Goal: Information Seeking & Learning: Compare options

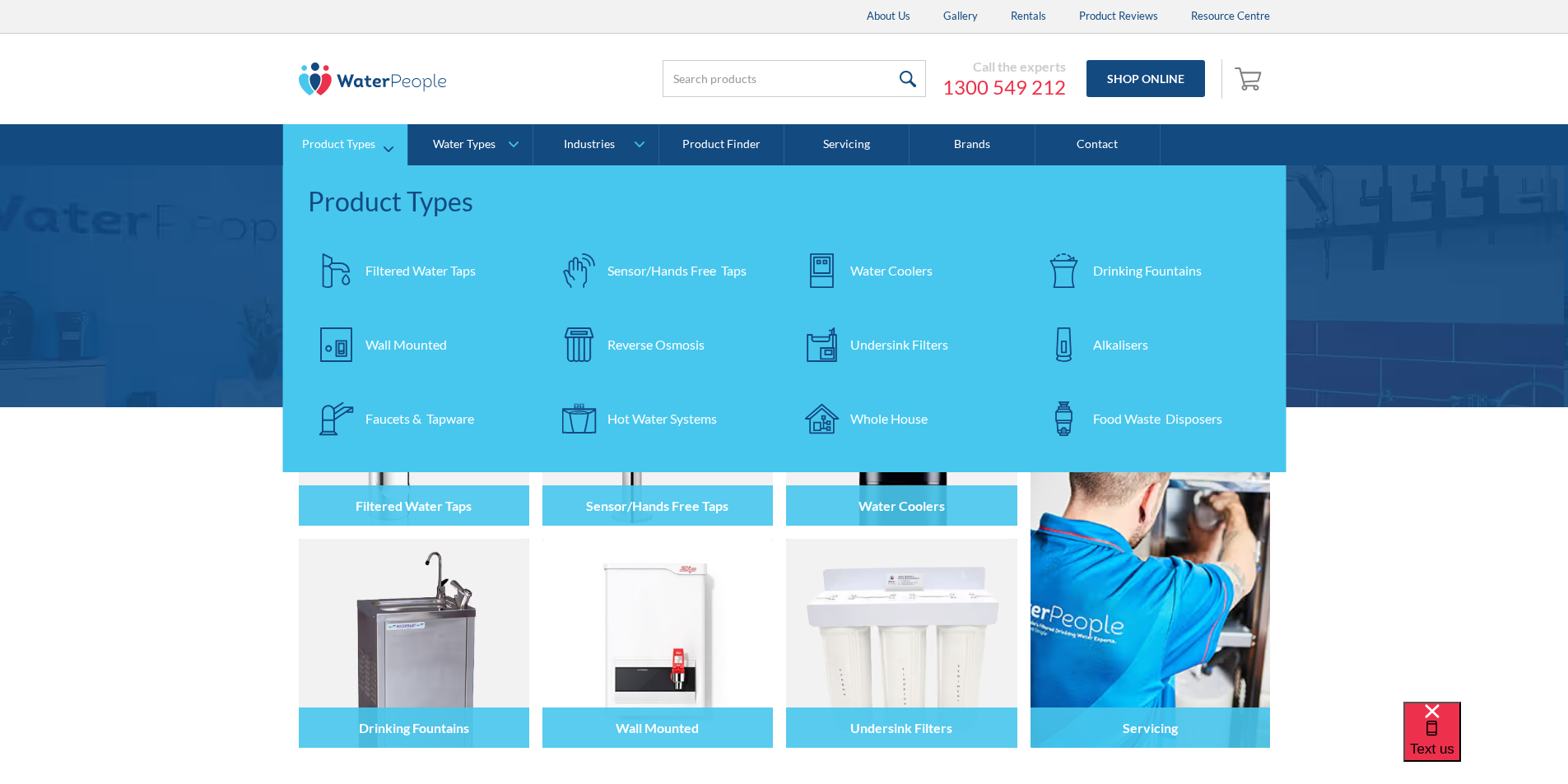
click at [405, 268] on div "Filtered Water Taps" at bounding box center [421, 271] width 111 height 20
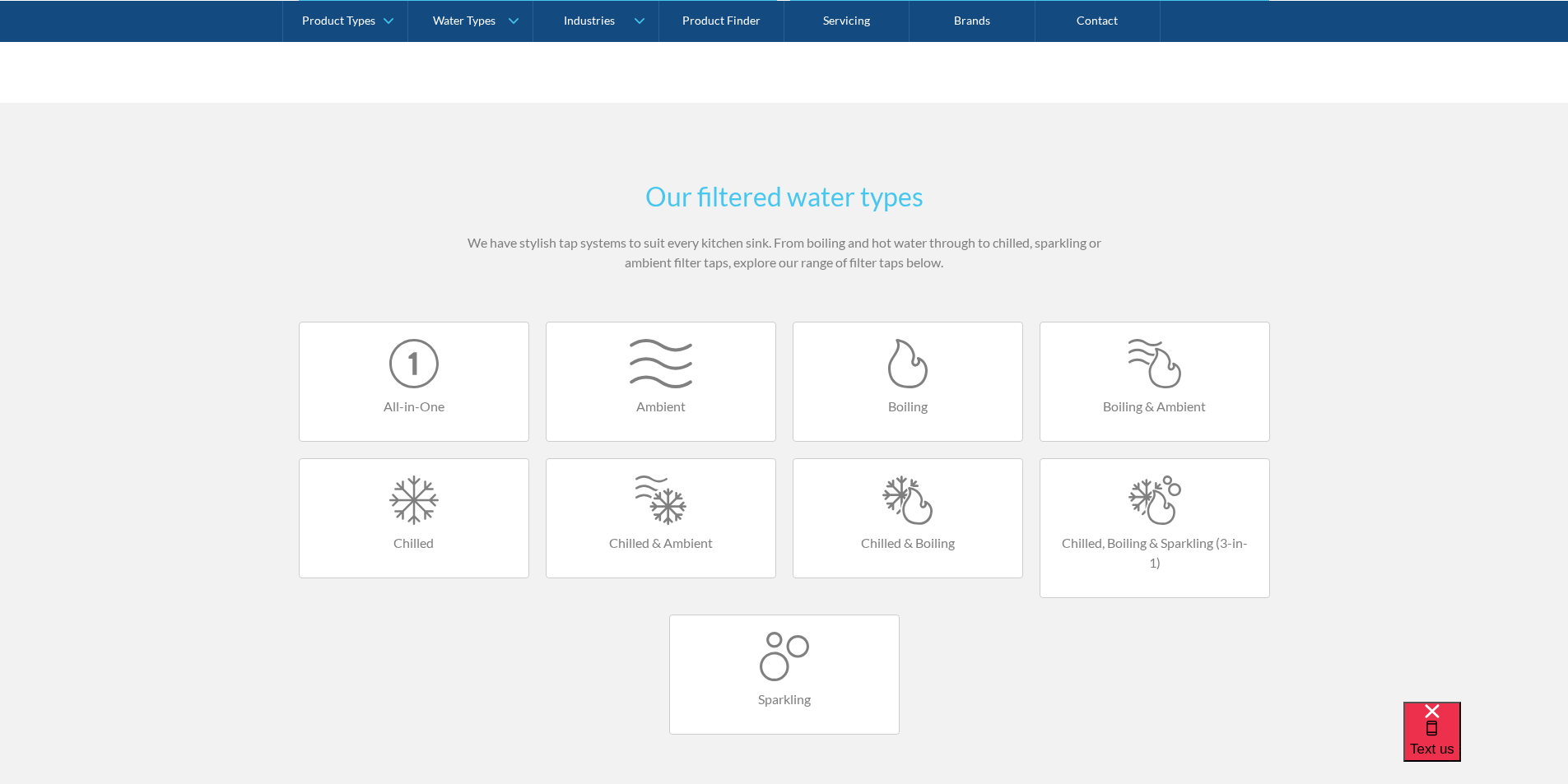
scroll to position [1151, 0]
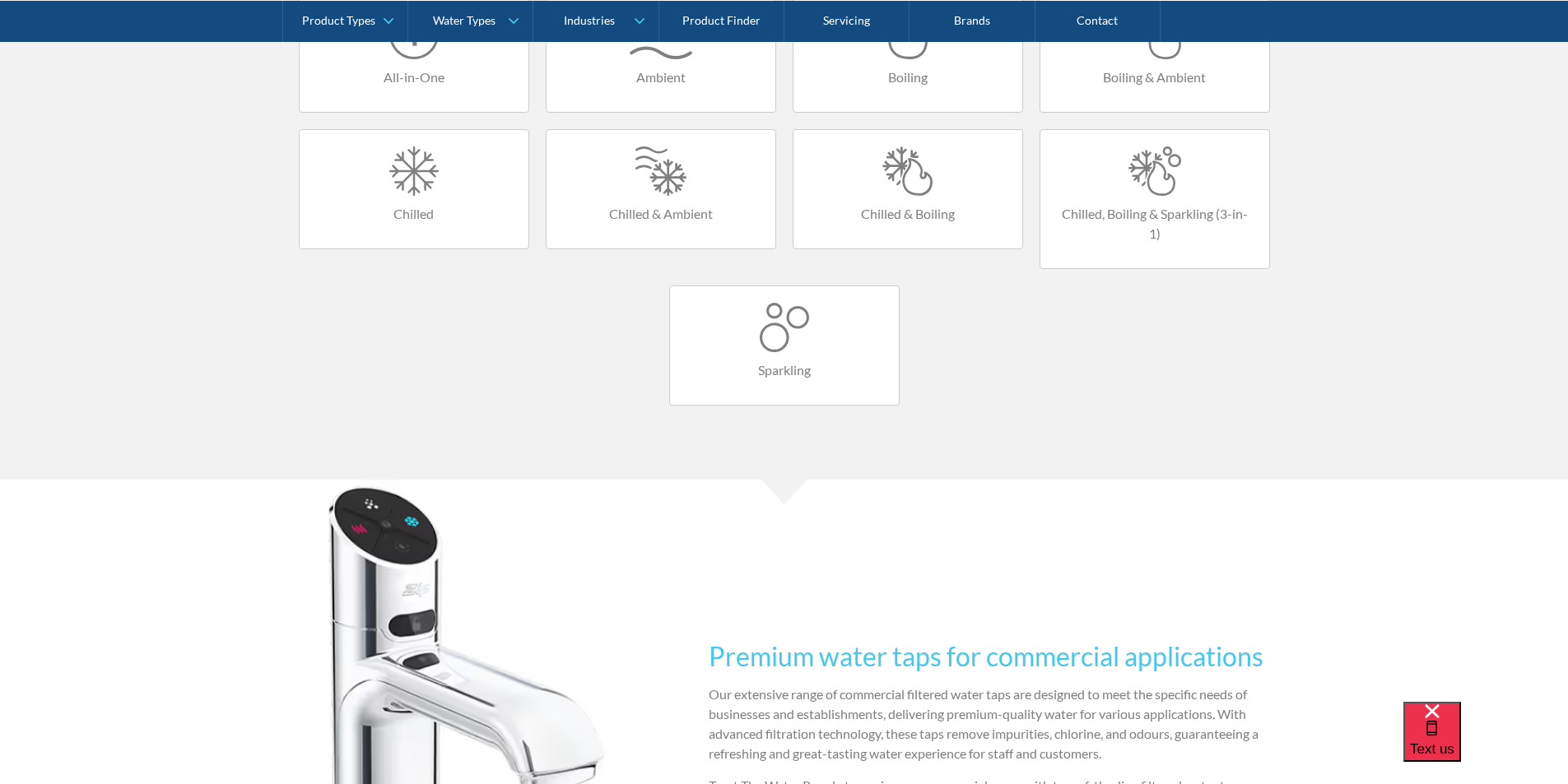
click at [915, 184] on div at bounding box center [908, 171] width 196 height 49
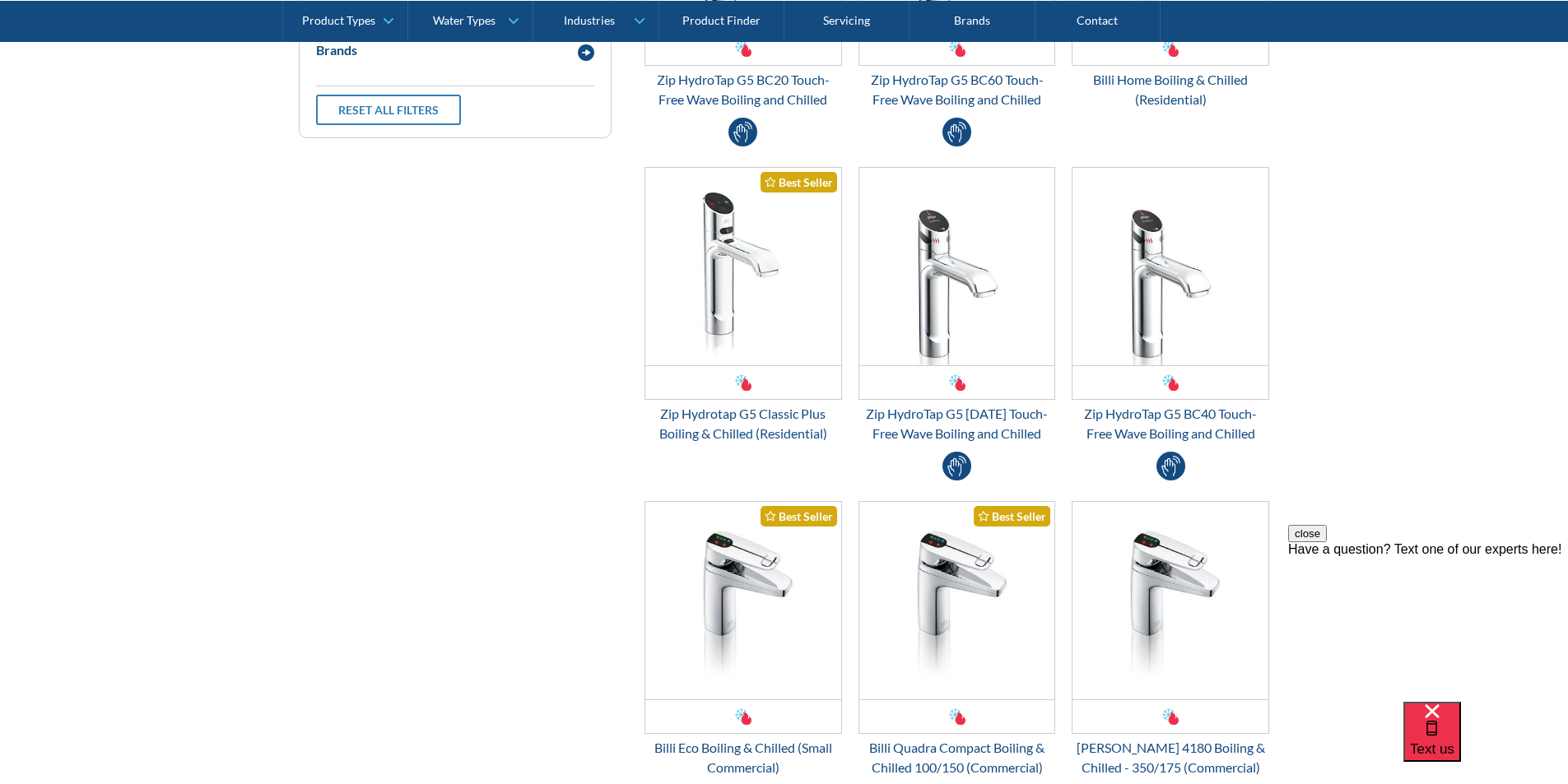
scroll to position [741, 0]
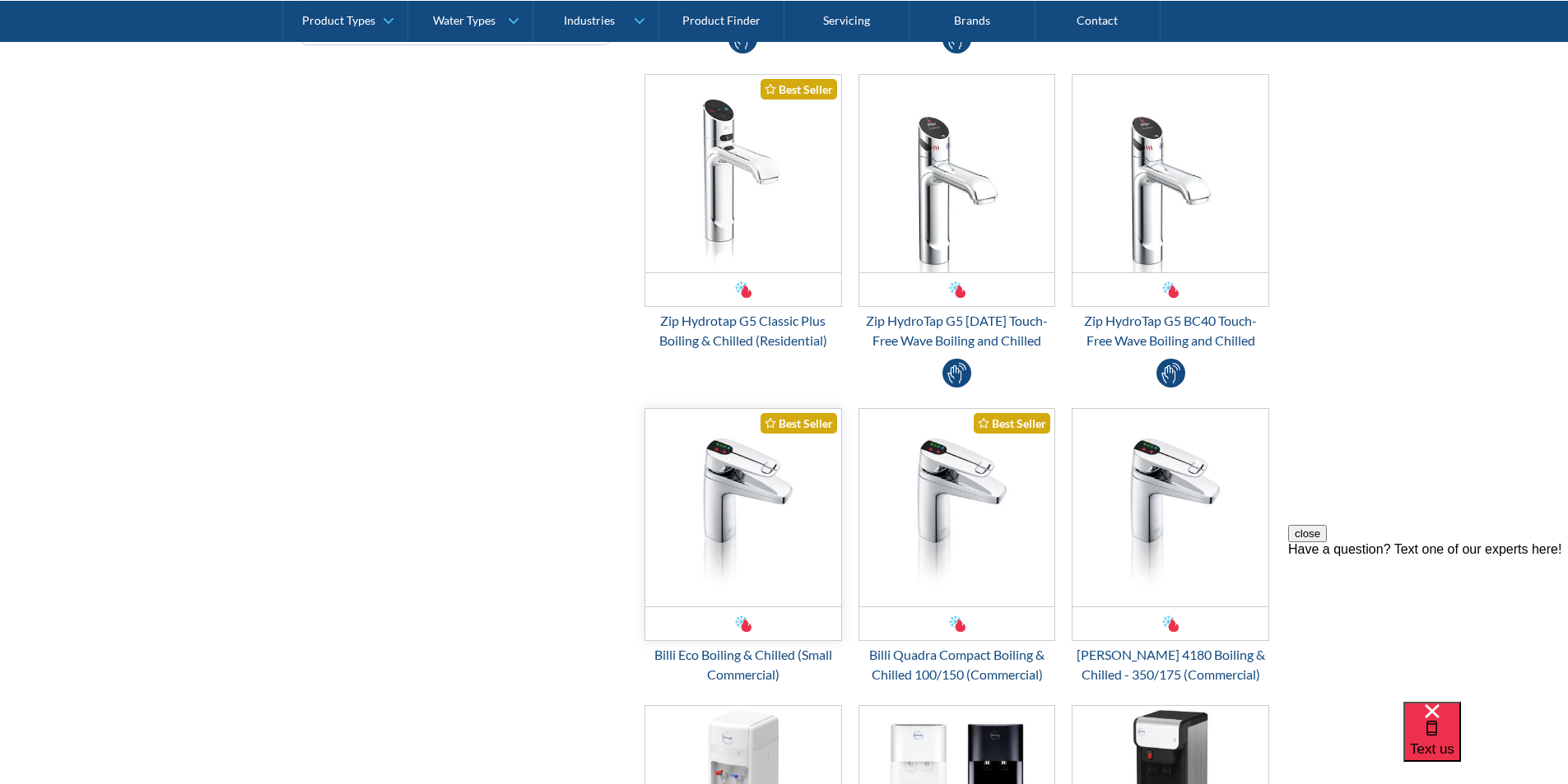
click at [737, 510] on img "Email Form 3" at bounding box center [743, 508] width 196 height 197
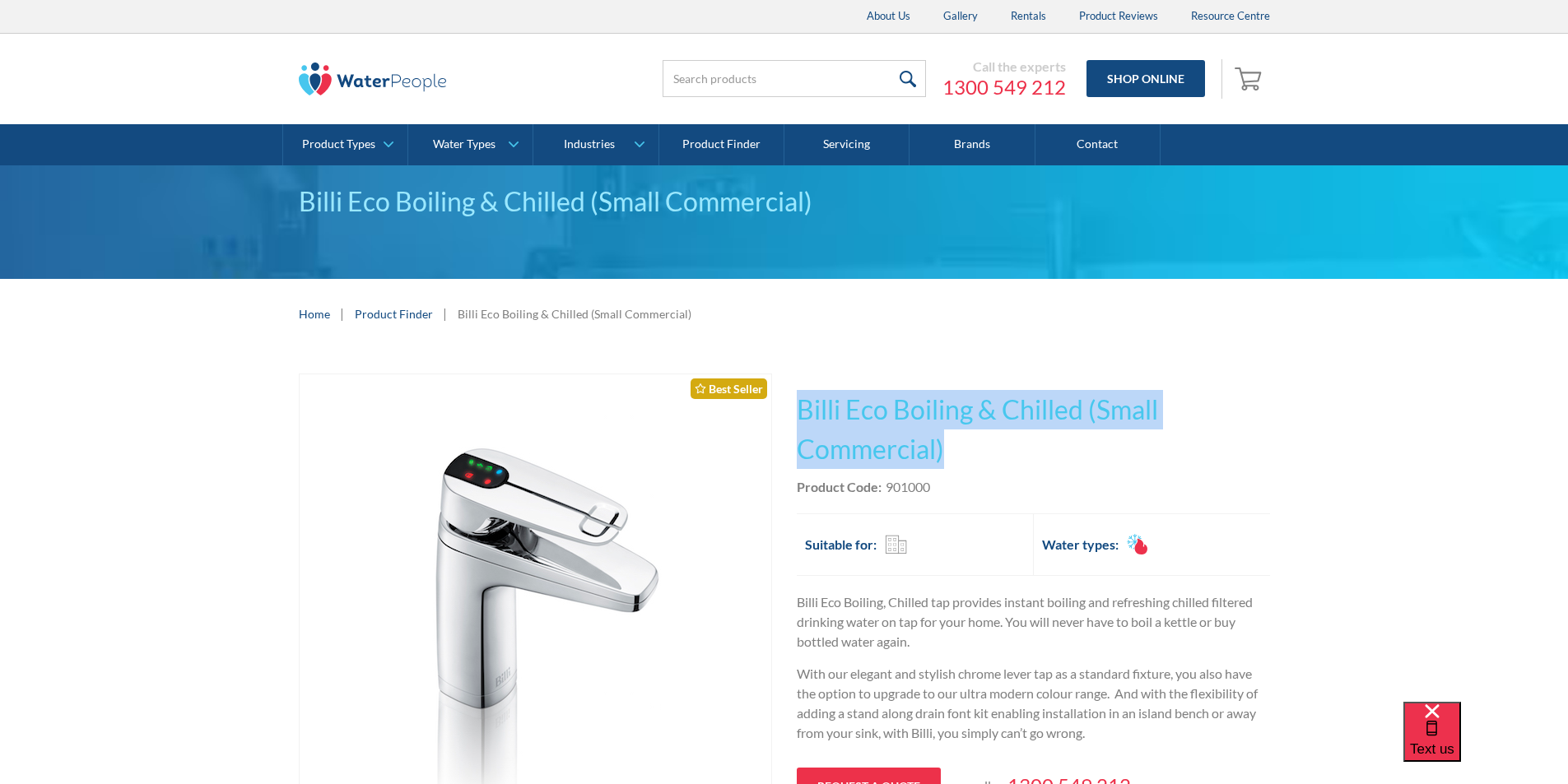
drag, startPoint x: 949, startPoint y: 450, endPoint x: 802, endPoint y: 407, distance: 153.2
click at [796, 400] on h1 "Billi Eco Boiling & Chilled (Small Commercial)" at bounding box center [1032, 430] width 473 height 79
copy h1 "Billi Eco Boiling & Chilled (Small Commercial)"
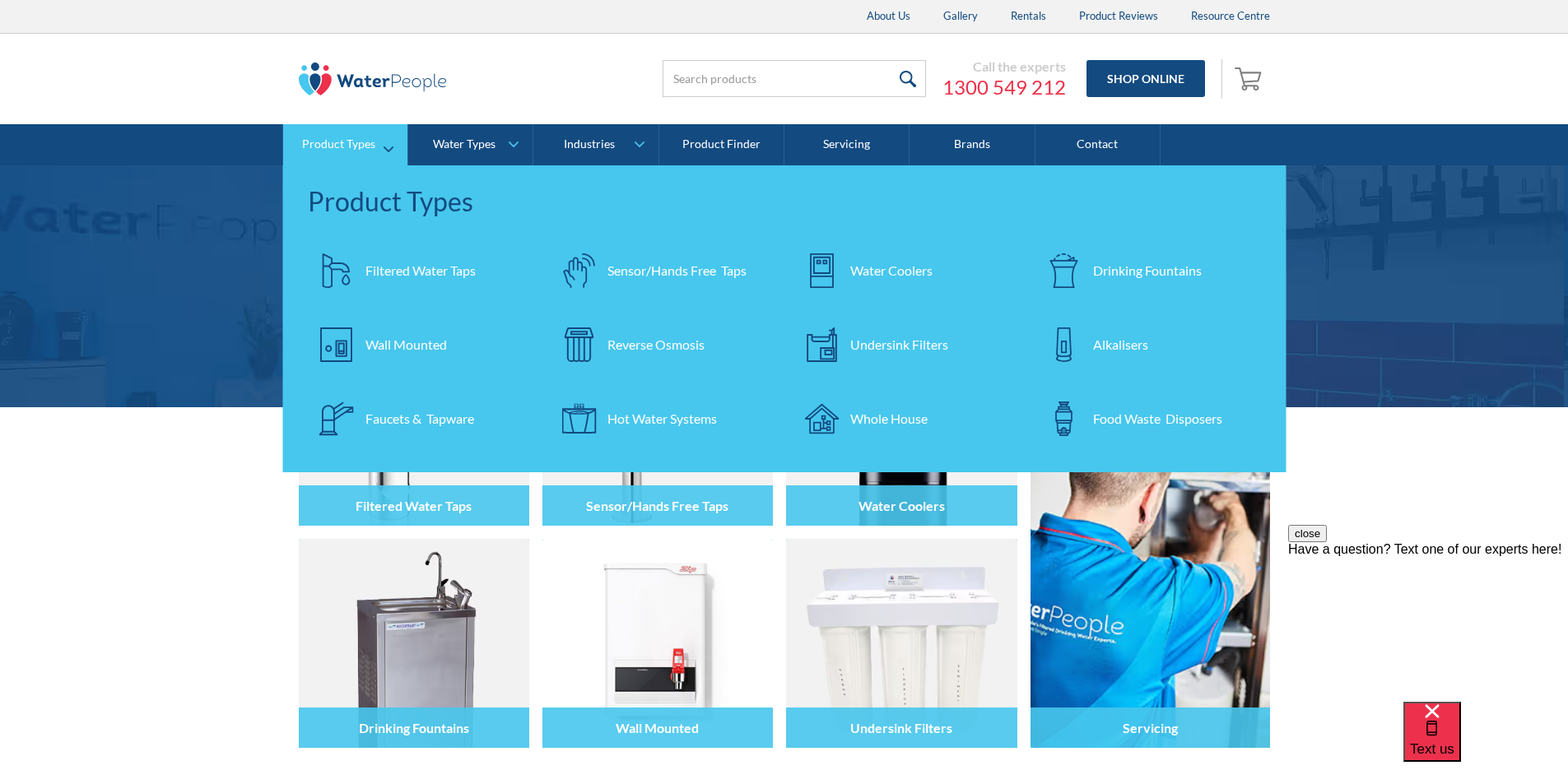
click at [413, 274] on div "Filtered Water Taps" at bounding box center [421, 271] width 111 height 20
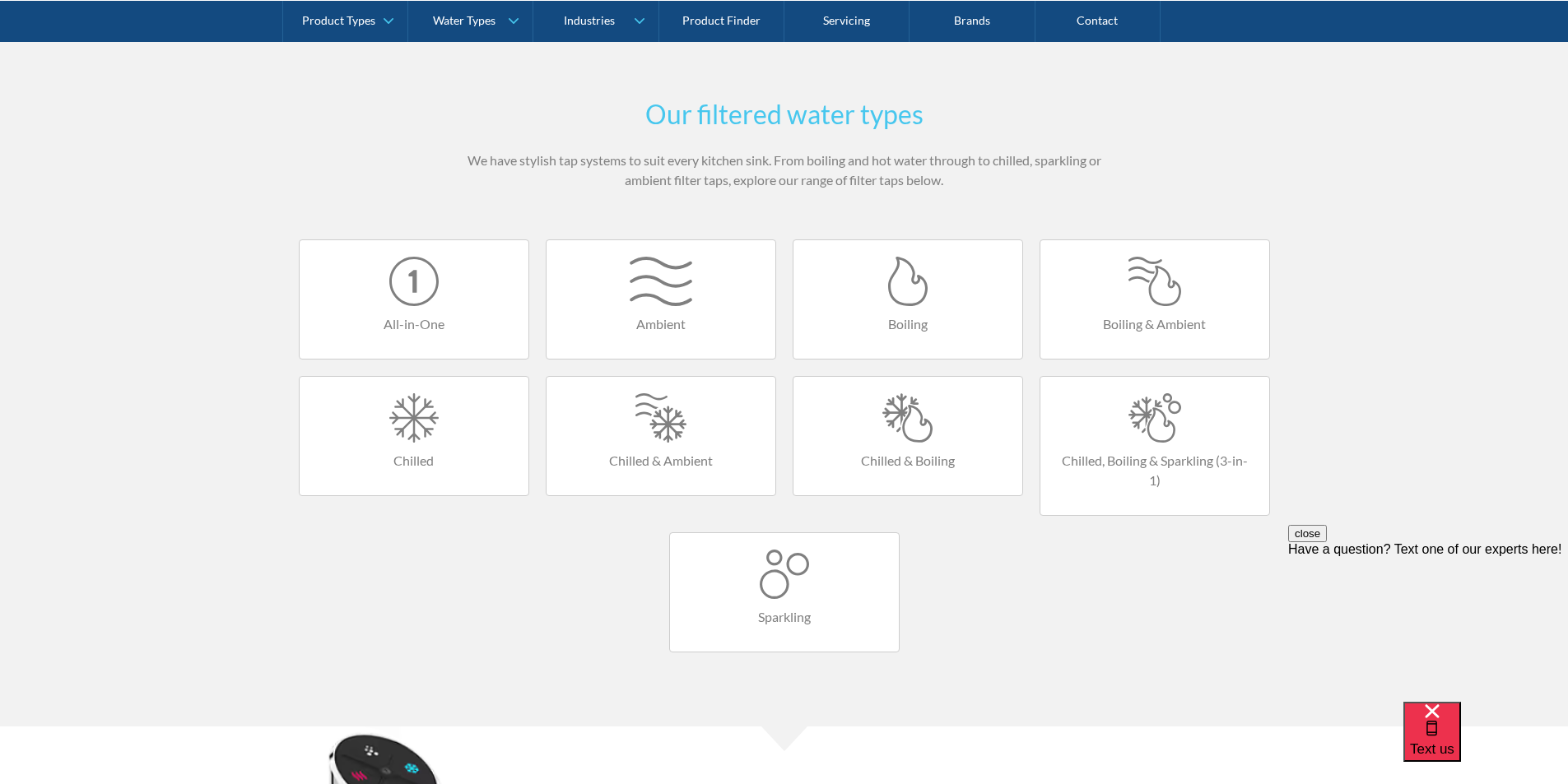
click at [922, 417] on div at bounding box center [908, 418] width 196 height 49
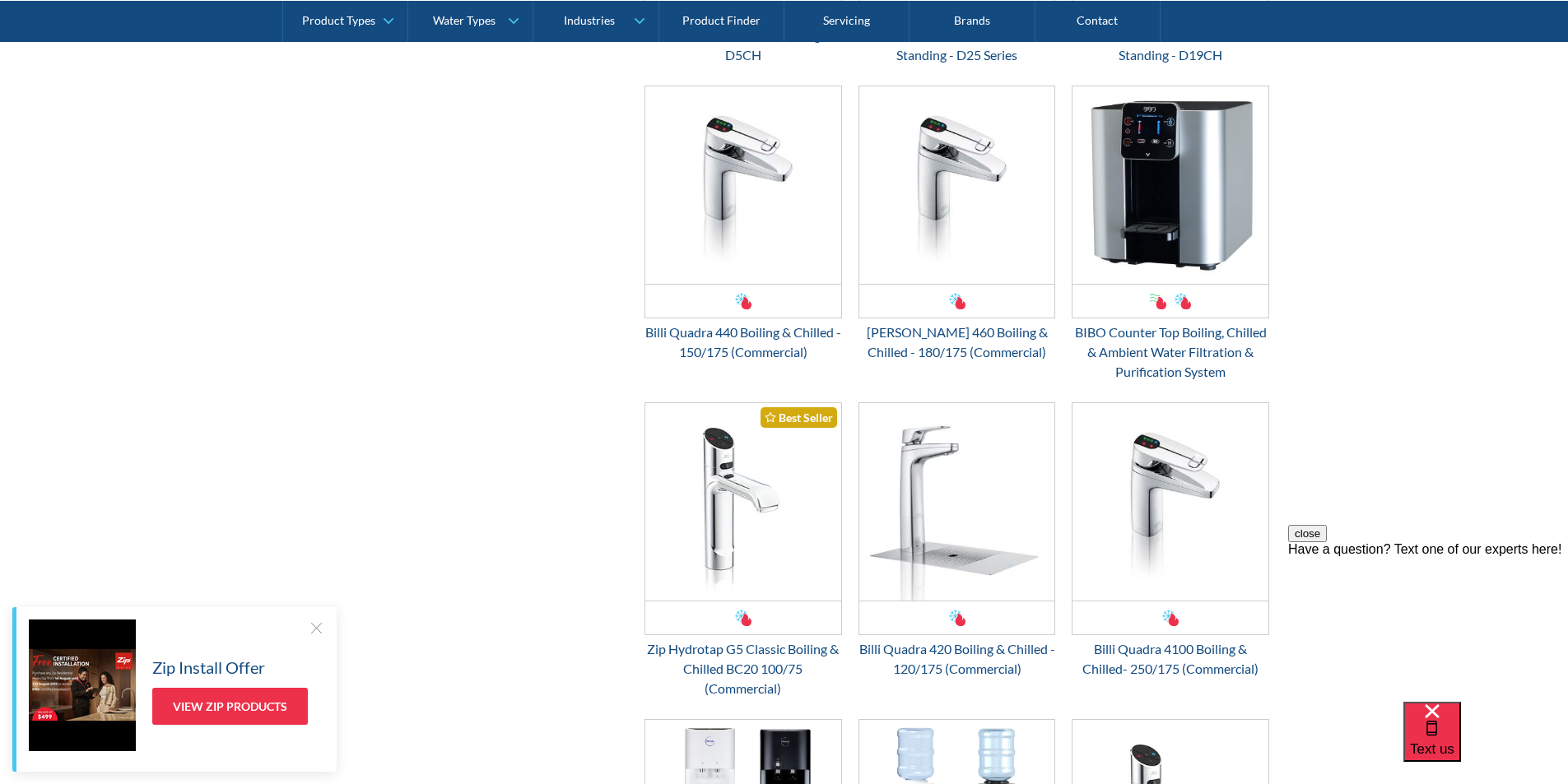
scroll to position [1727, 0]
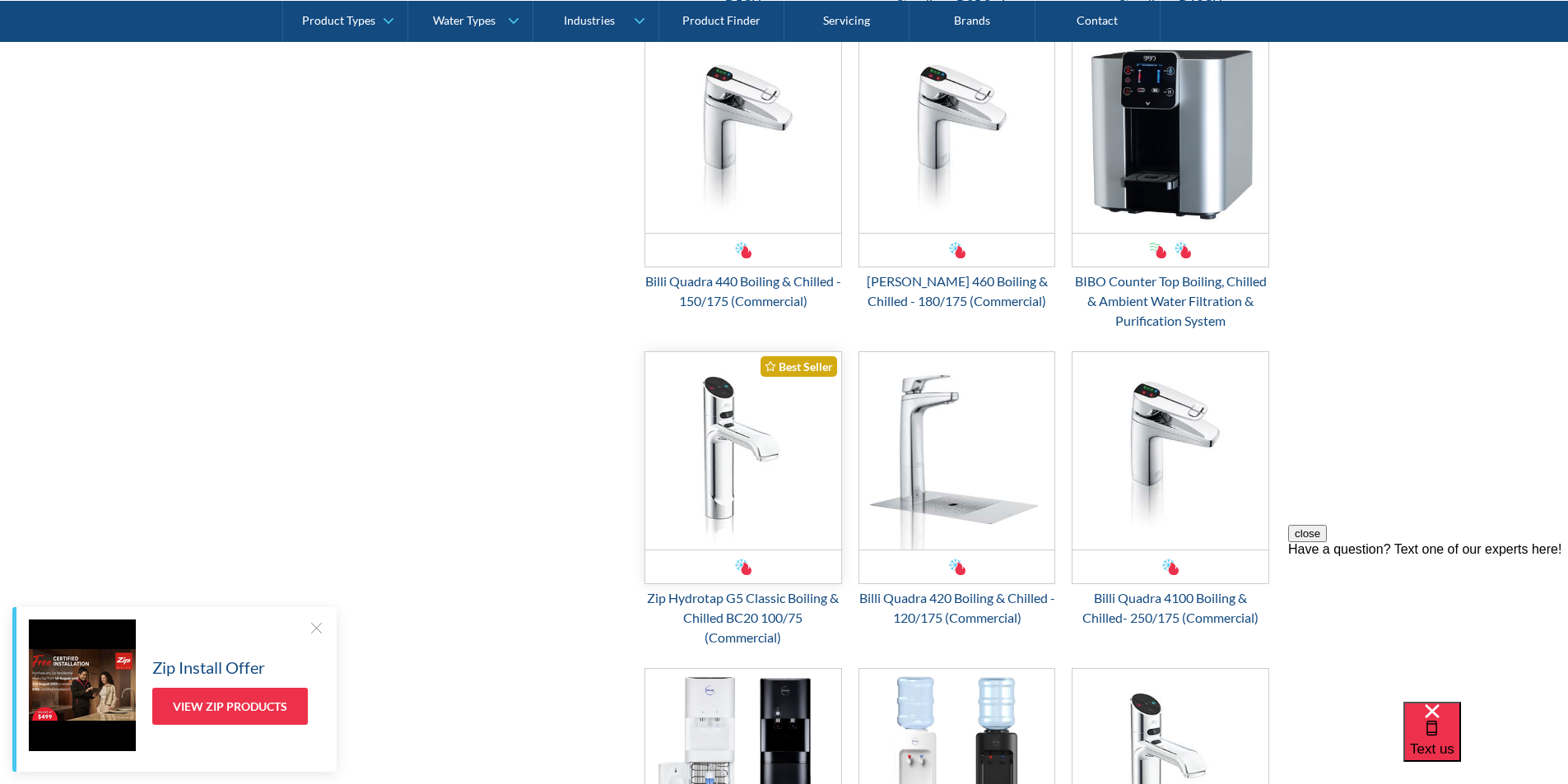
click at [742, 467] on img "Email Form 3" at bounding box center [743, 451] width 196 height 197
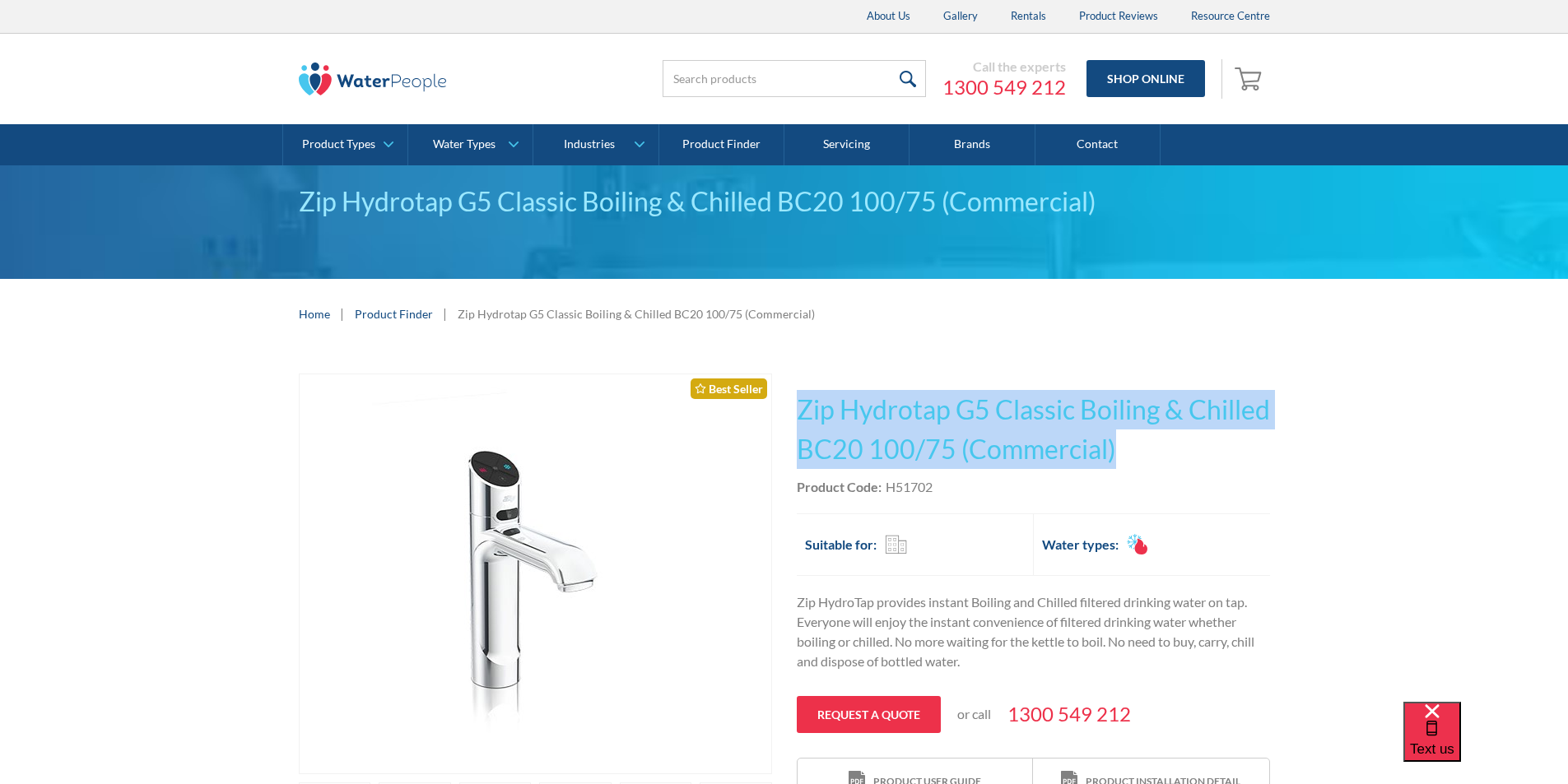
drag, startPoint x: 1207, startPoint y: 446, endPoint x: 786, endPoint y: 375, distance: 426.9
click at [786, 375] on div "Play video Fits Most Brands Best Seller No items found. This tap design is incl…" at bounding box center [784, 684] width 971 height 623
copy h1 "Zip Hydrotap G5 Classic Boiling & Chilled BC20 100/75 (Commercial)"
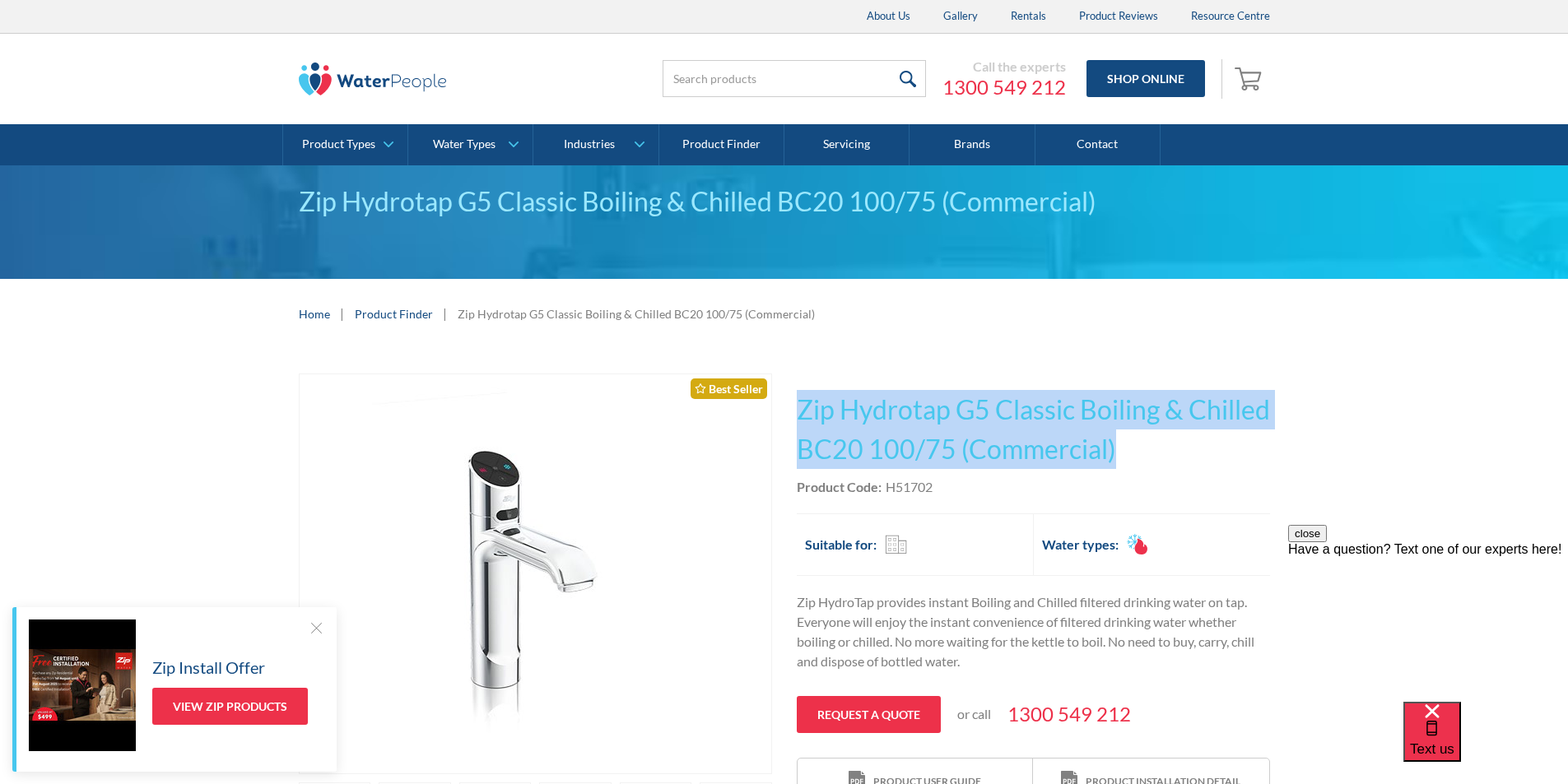
copy h1 "Zip Hydrotap G5 Classic Boiling & Chilled BC20 100/75 (Commercial)"
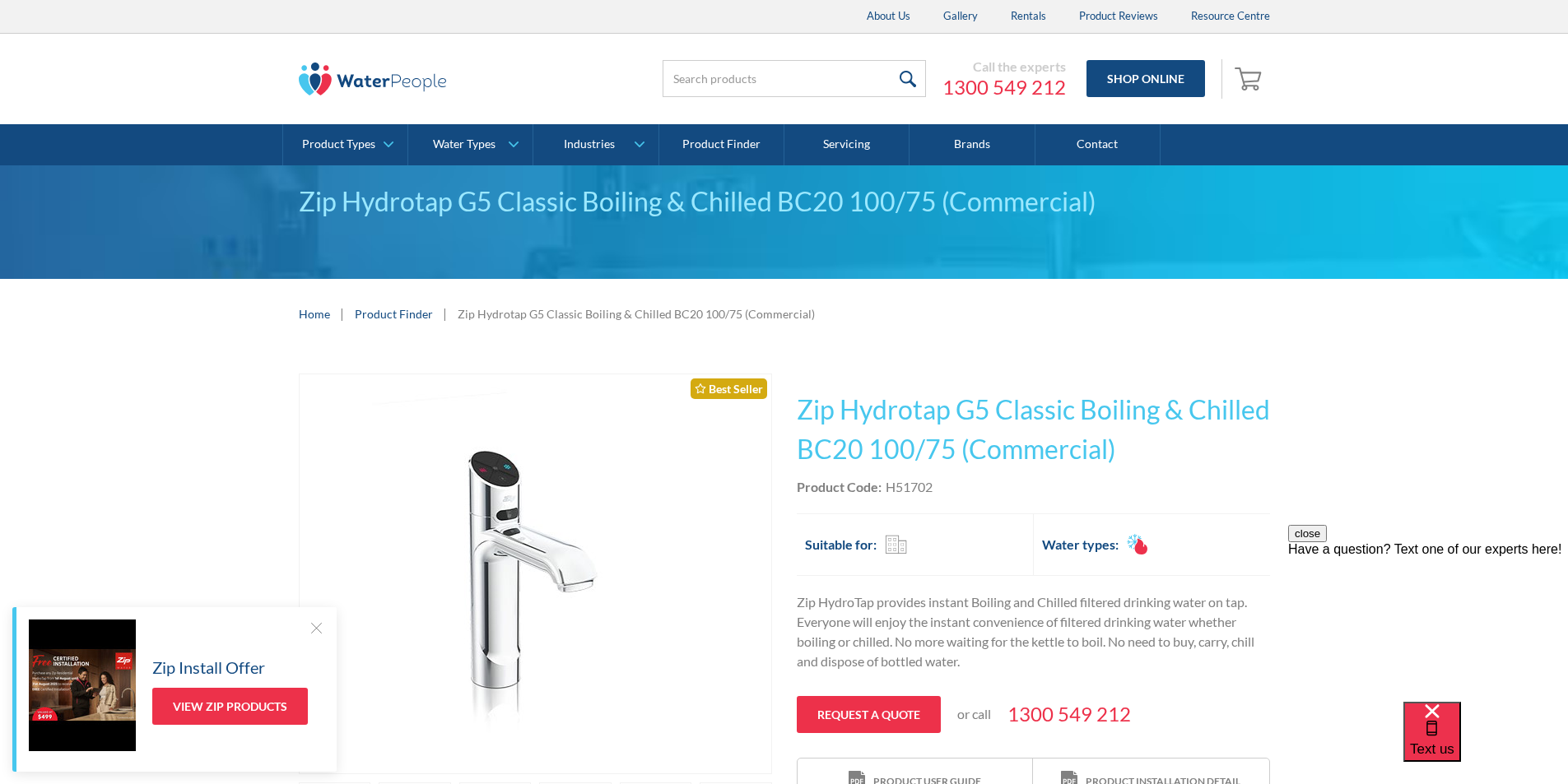
click at [953, 483] on div "Product Code: H51702" at bounding box center [1032, 487] width 473 height 20
drag, startPoint x: 933, startPoint y: 483, endPoint x: 883, endPoint y: 480, distance: 50.1
click at [883, 480] on div "Product Code: H51702" at bounding box center [1032, 487] width 473 height 20
copy div "H51702"
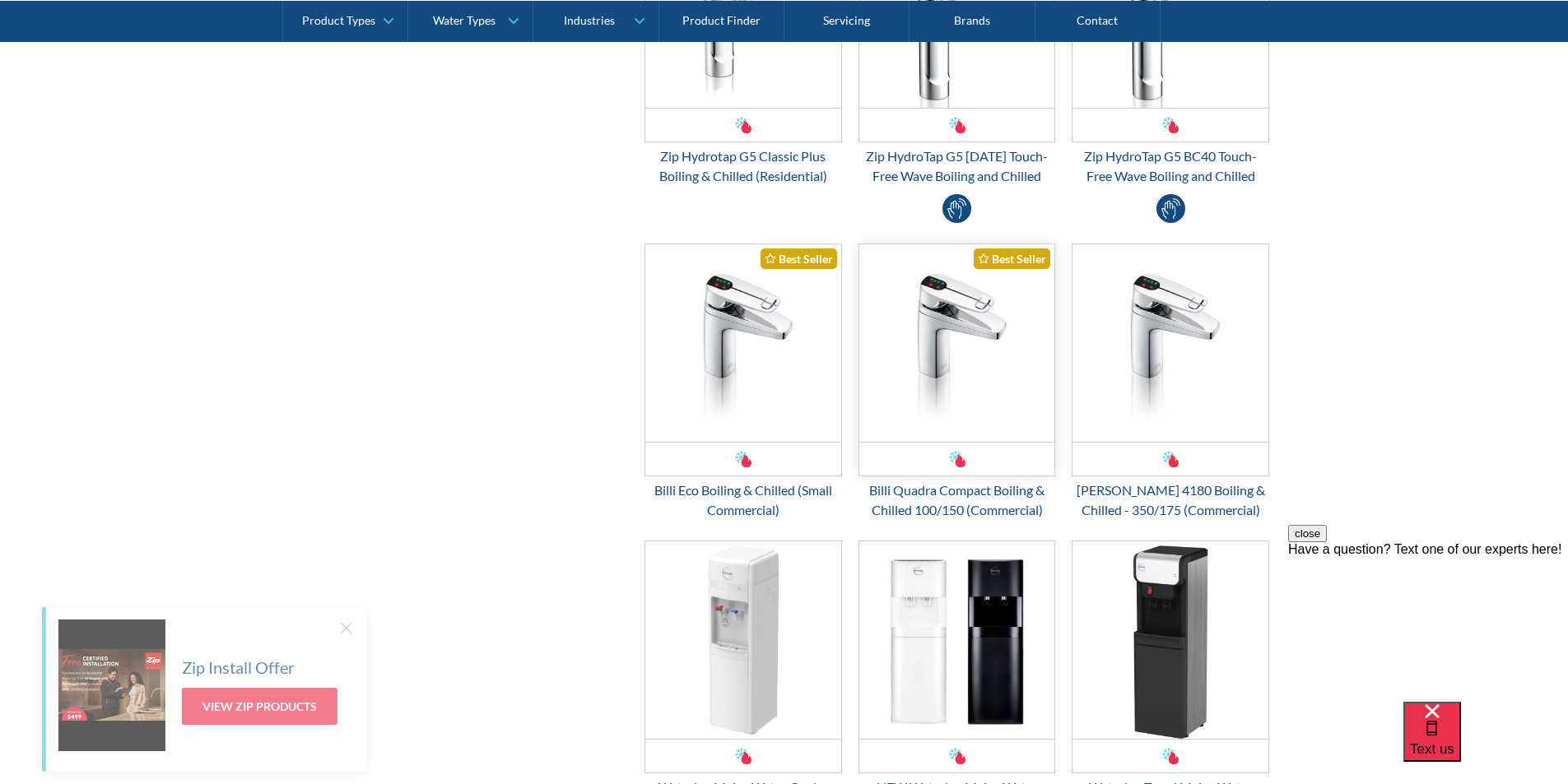
click at [934, 357] on img "Email Form 3" at bounding box center [957, 343] width 196 height 197
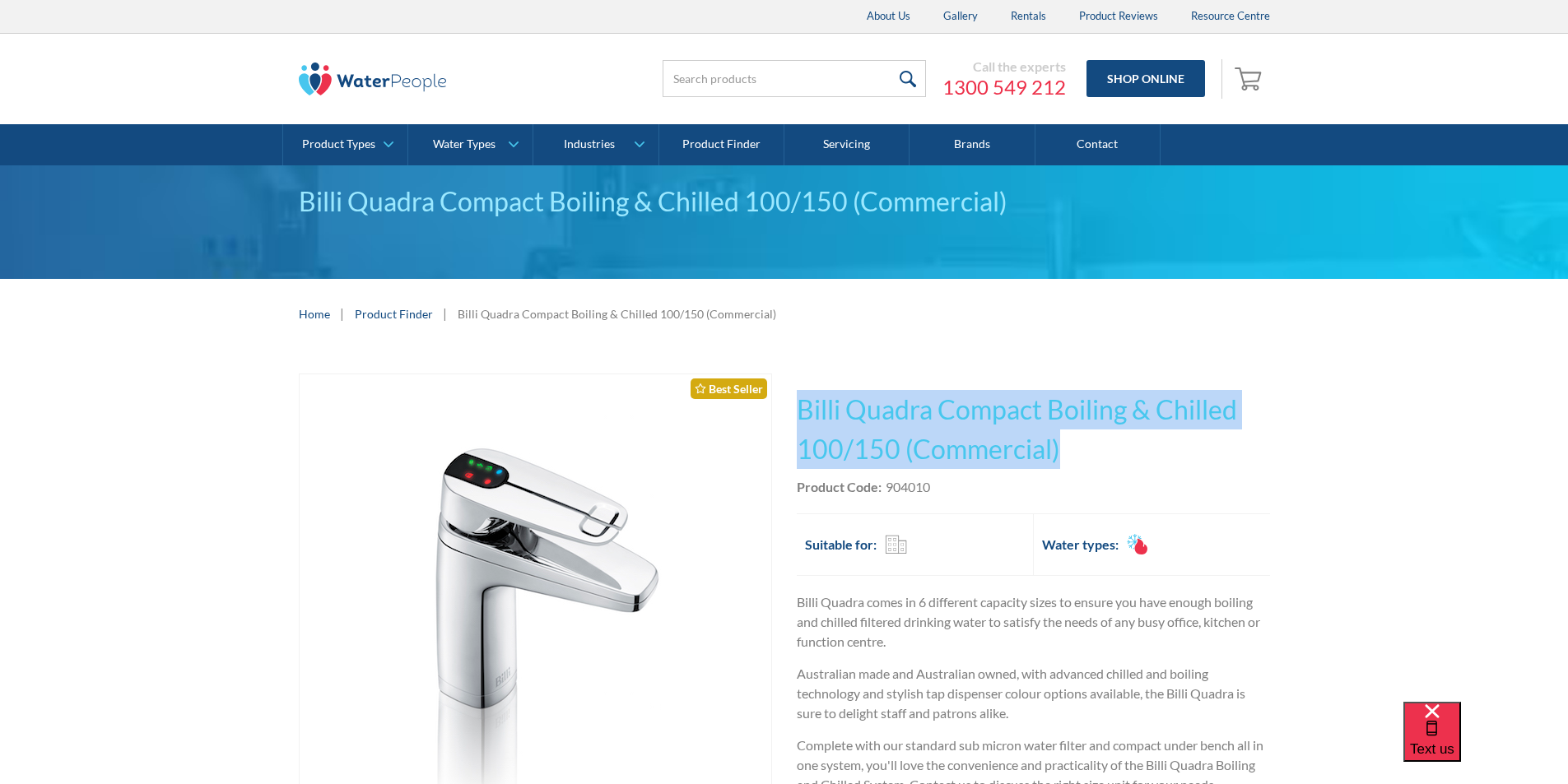
drag, startPoint x: 1062, startPoint y: 443, endPoint x: 786, endPoint y: 403, distance: 278.9
click at [786, 403] on div "Play video Fits Most Brands Best Seller No items found. This tap design is incl…" at bounding box center [784, 732] width 971 height 717
copy h1 "Billi Quadra Compact Boiling & Chilled 100/150 (Commercial)"
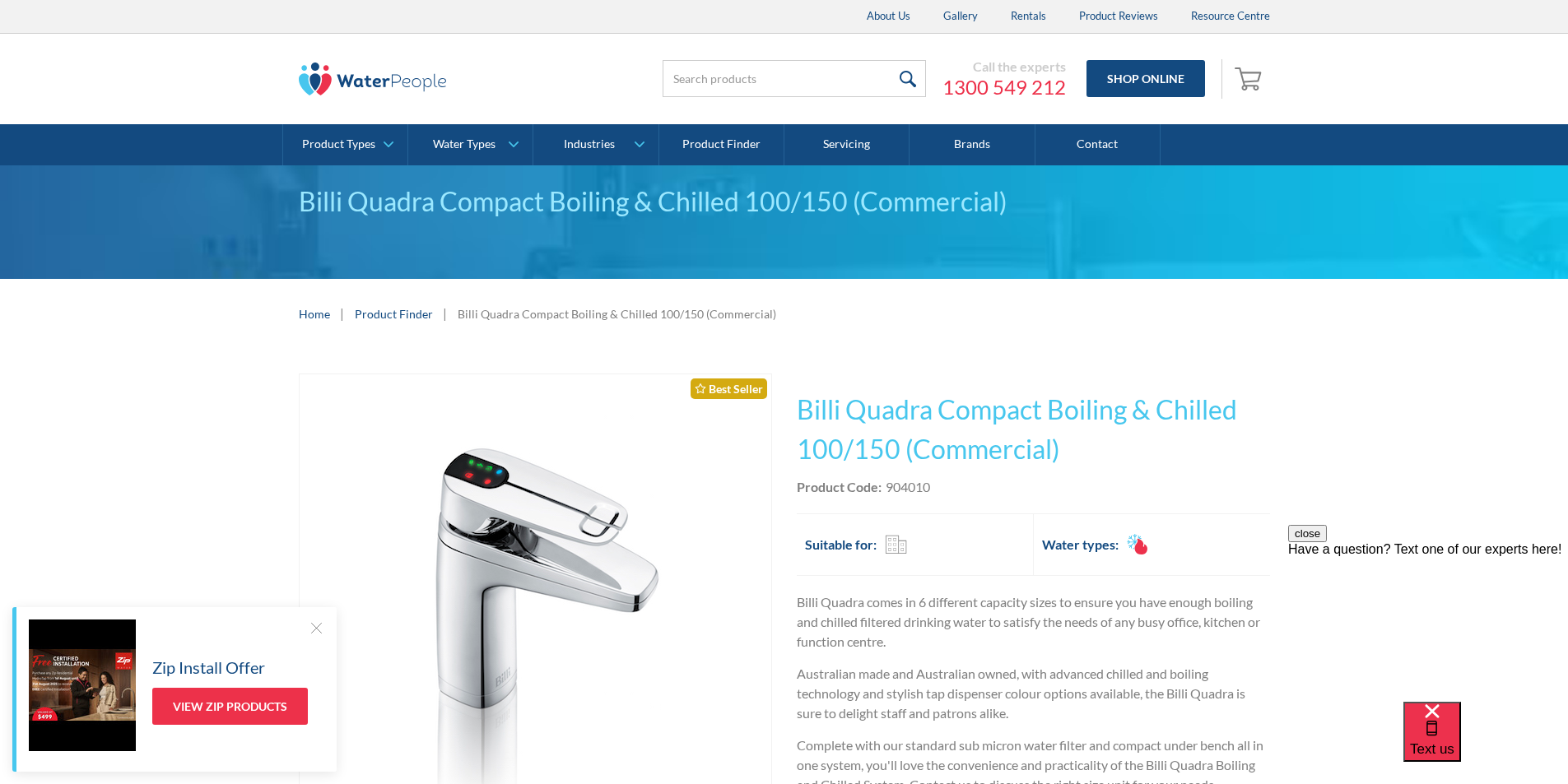
click at [944, 496] on div "Product Code: 904010" at bounding box center [1032, 487] width 473 height 20
drag, startPoint x: 935, startPoint y: 488, endPoint x: 885, endPoint y: 483, distance: 50.2
click at [885, 483] on div "Product Code: 904010" at bounding box center [1032, 487] width 473 height 20
copy div "904010"
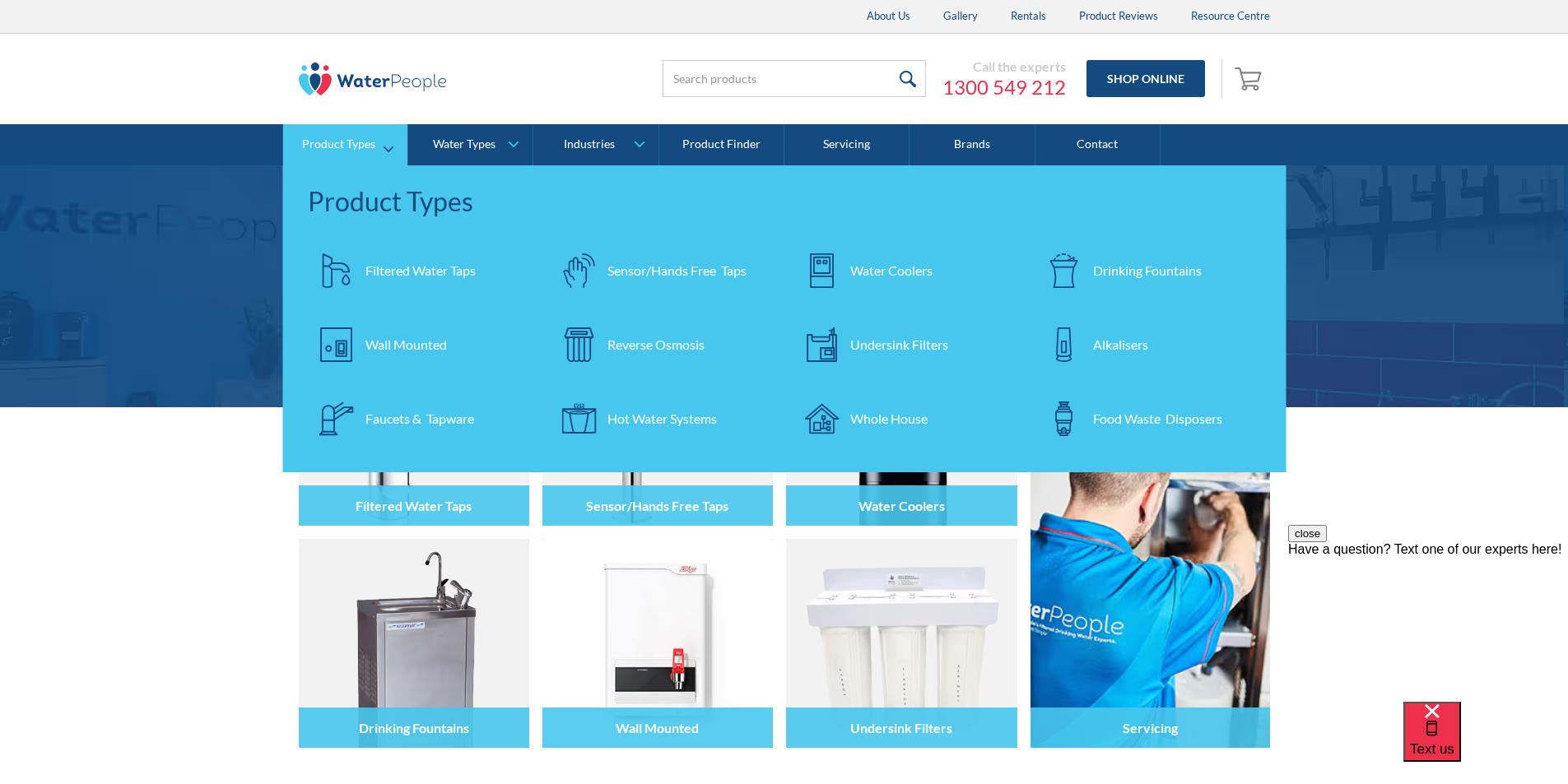
click at [407, 272] on div "Filtered Water Taps" at bounding box center [421, 271] width 111 height 20
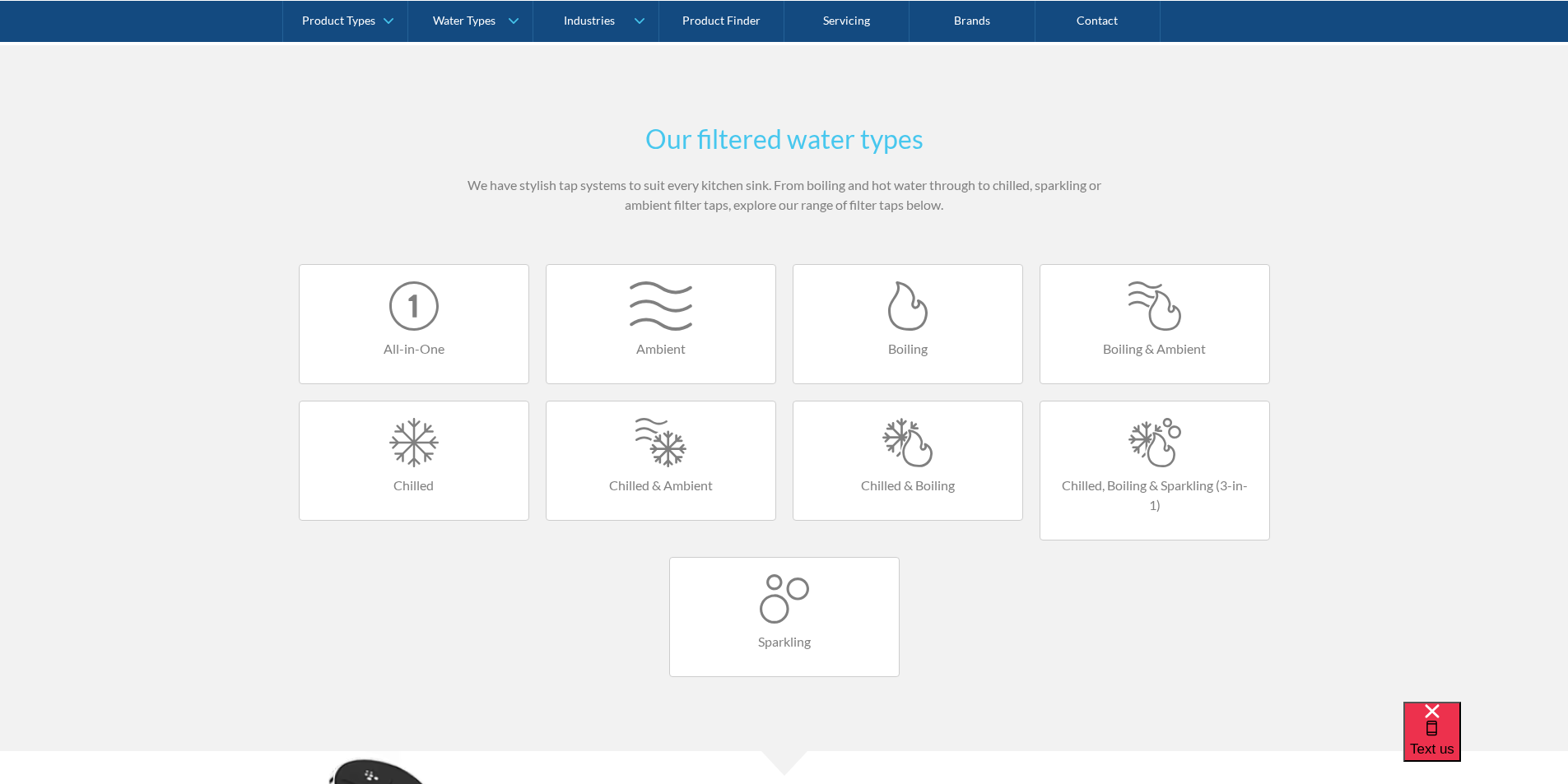
scroll to position [904, 0]
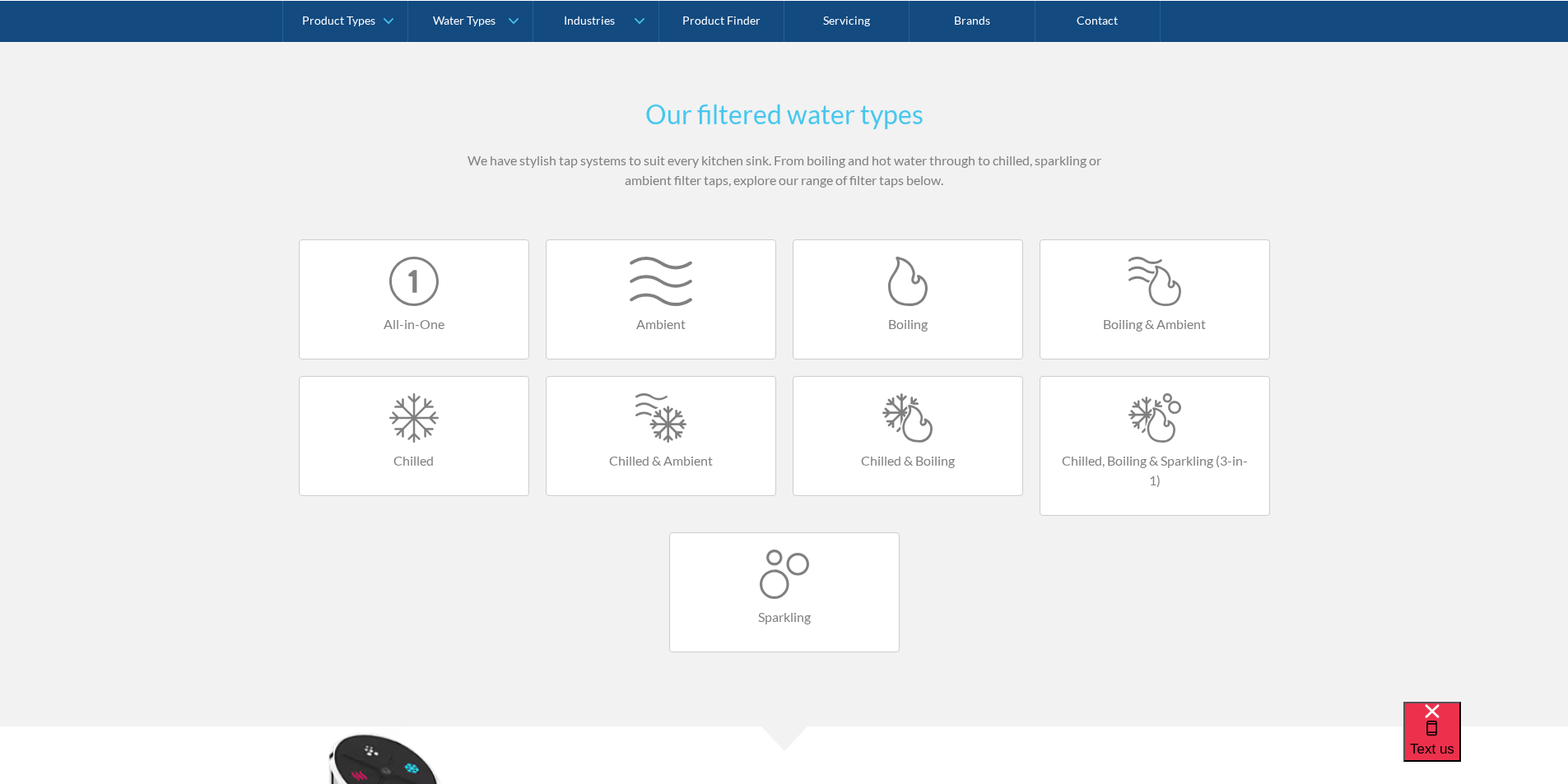
click at [1161, 432] on div at bounding box center [1155, 418] width 196 height 49
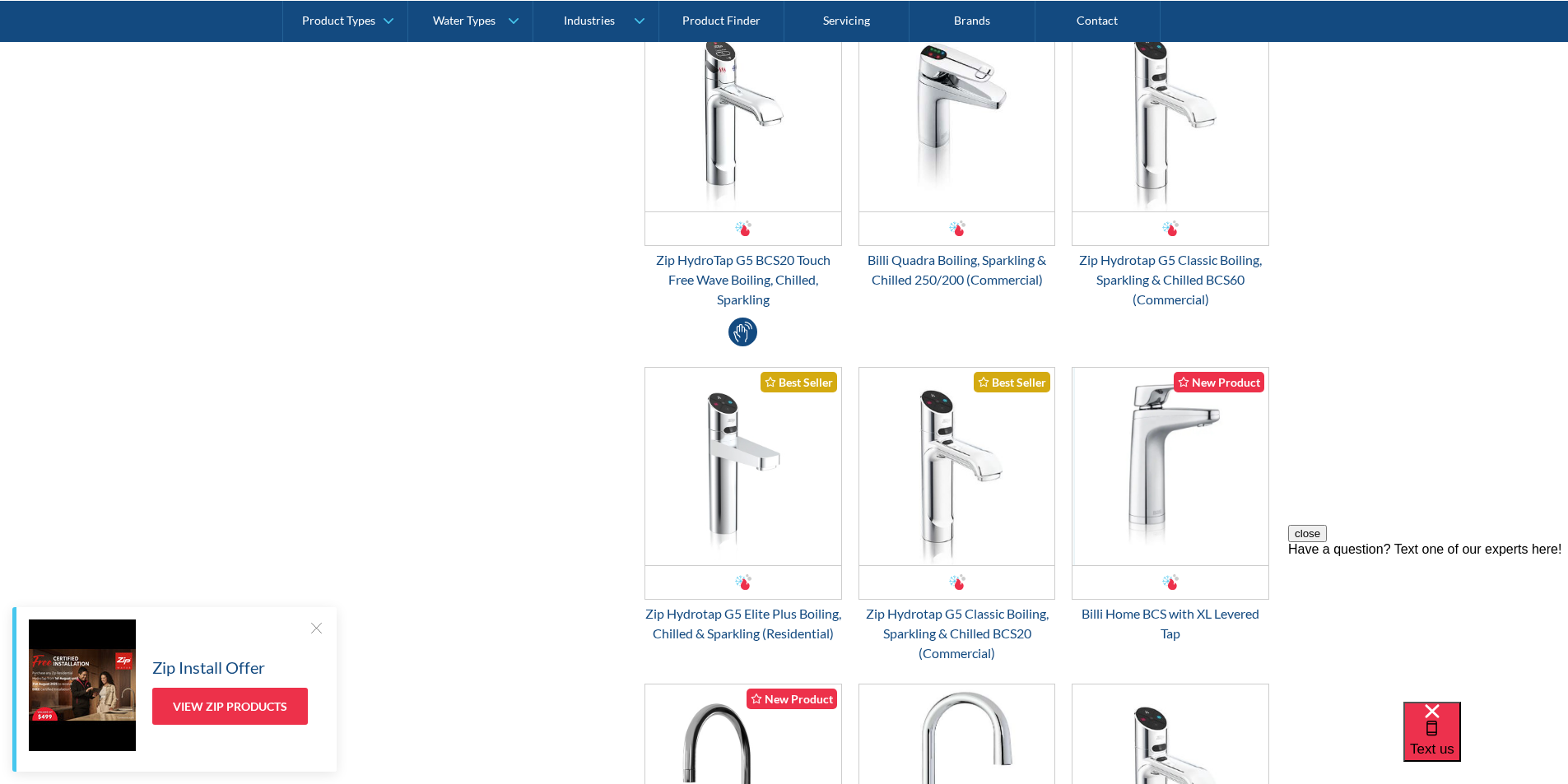
scroll to position [1151, 0]
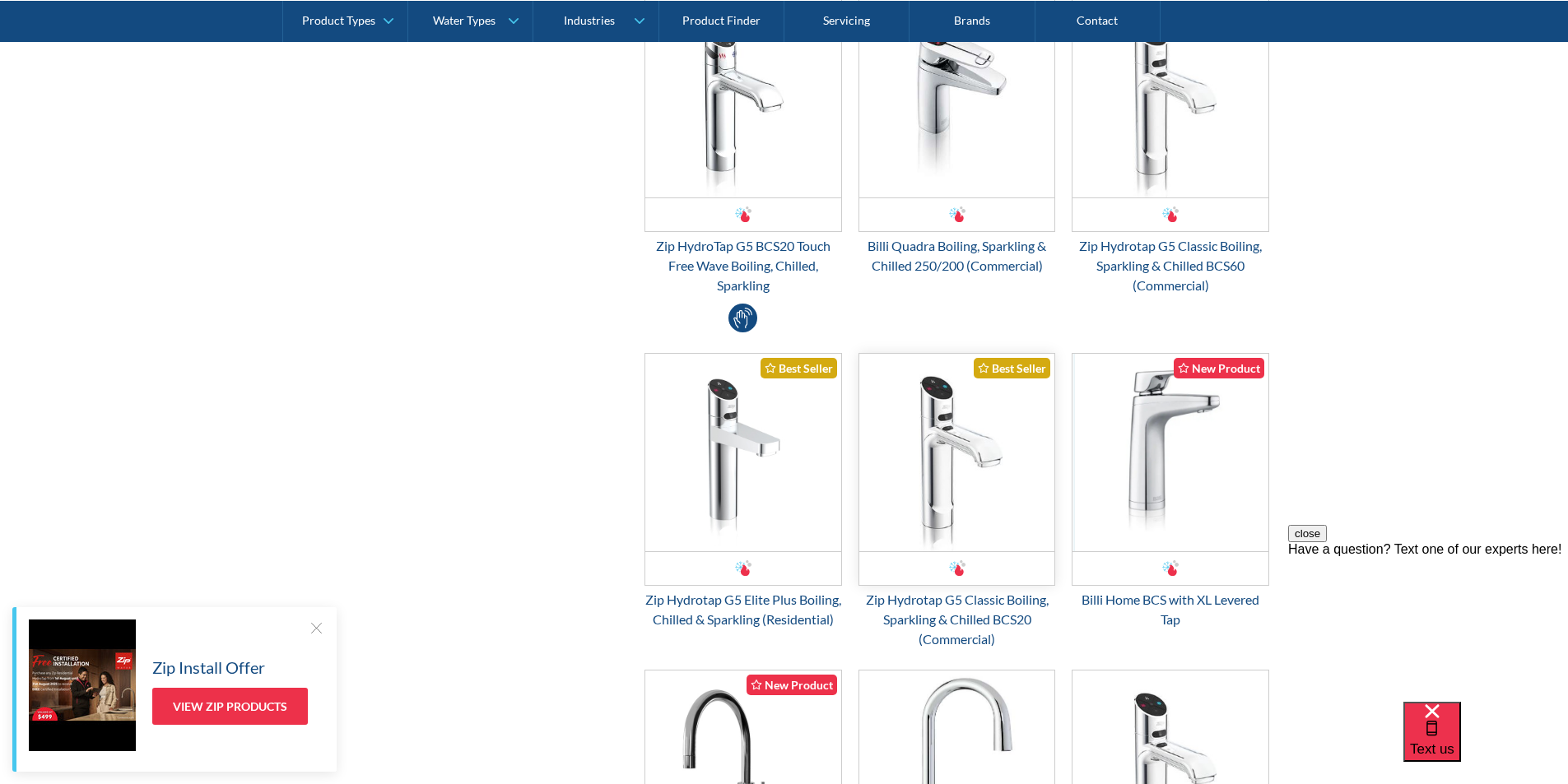
click at [955, 480] on img "Email Form 3" at bounding box center [957, 452] width 196 height 197
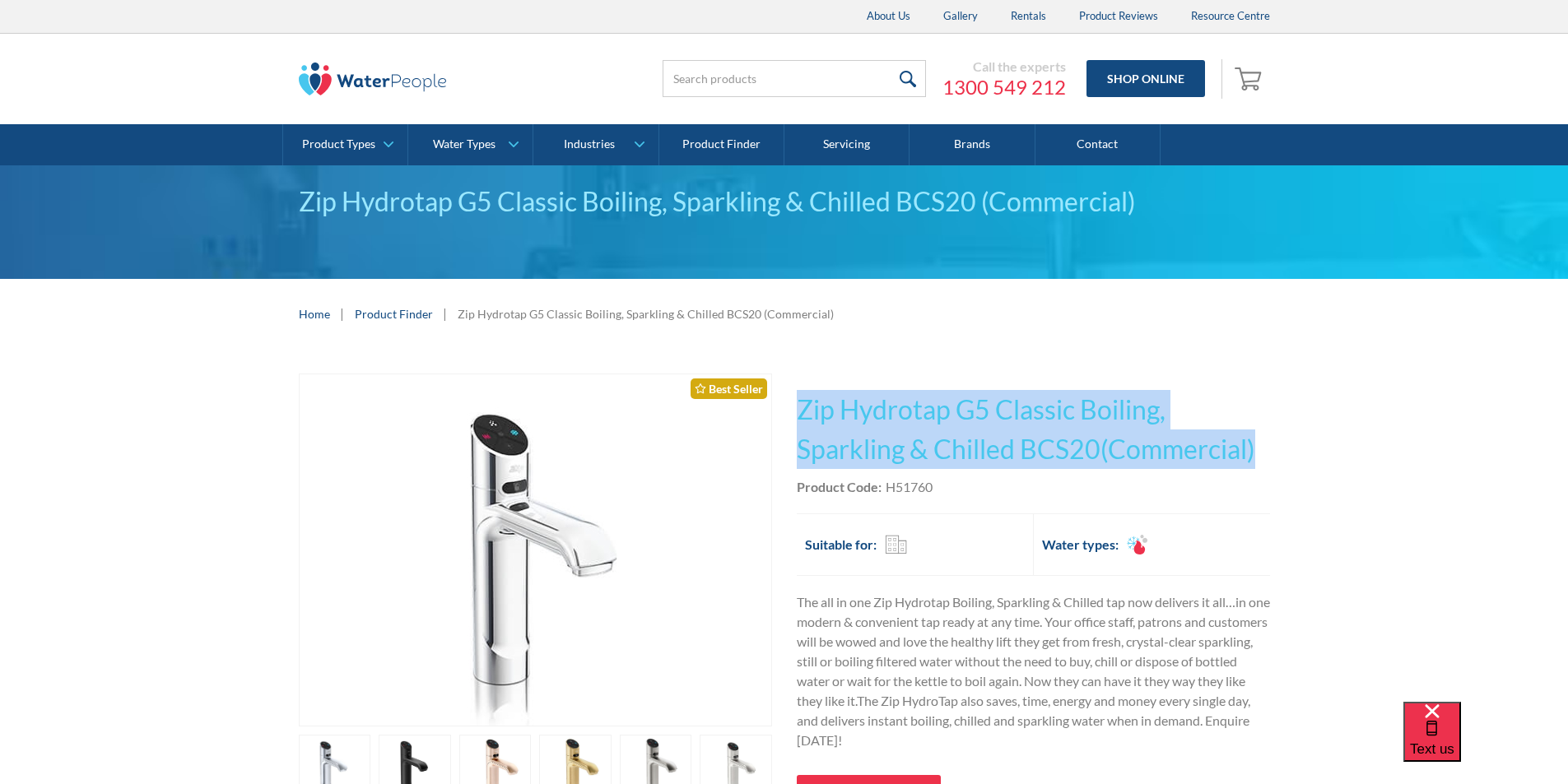
drag, startPoint x: 1277, startPoint y: 445, endPoint x: 821, endPoint y: 402, distance: 458.0
click at [791, 397] on div "Play video Fits Most Brands Best Seller No items found. This tap design is incl…" at bounding box center [784, 661] width 1568 height 624
copy h1 "Zip Hydrotap G5 Classic Boiling, Sparkling & Chilled BCS20(Commercial)"
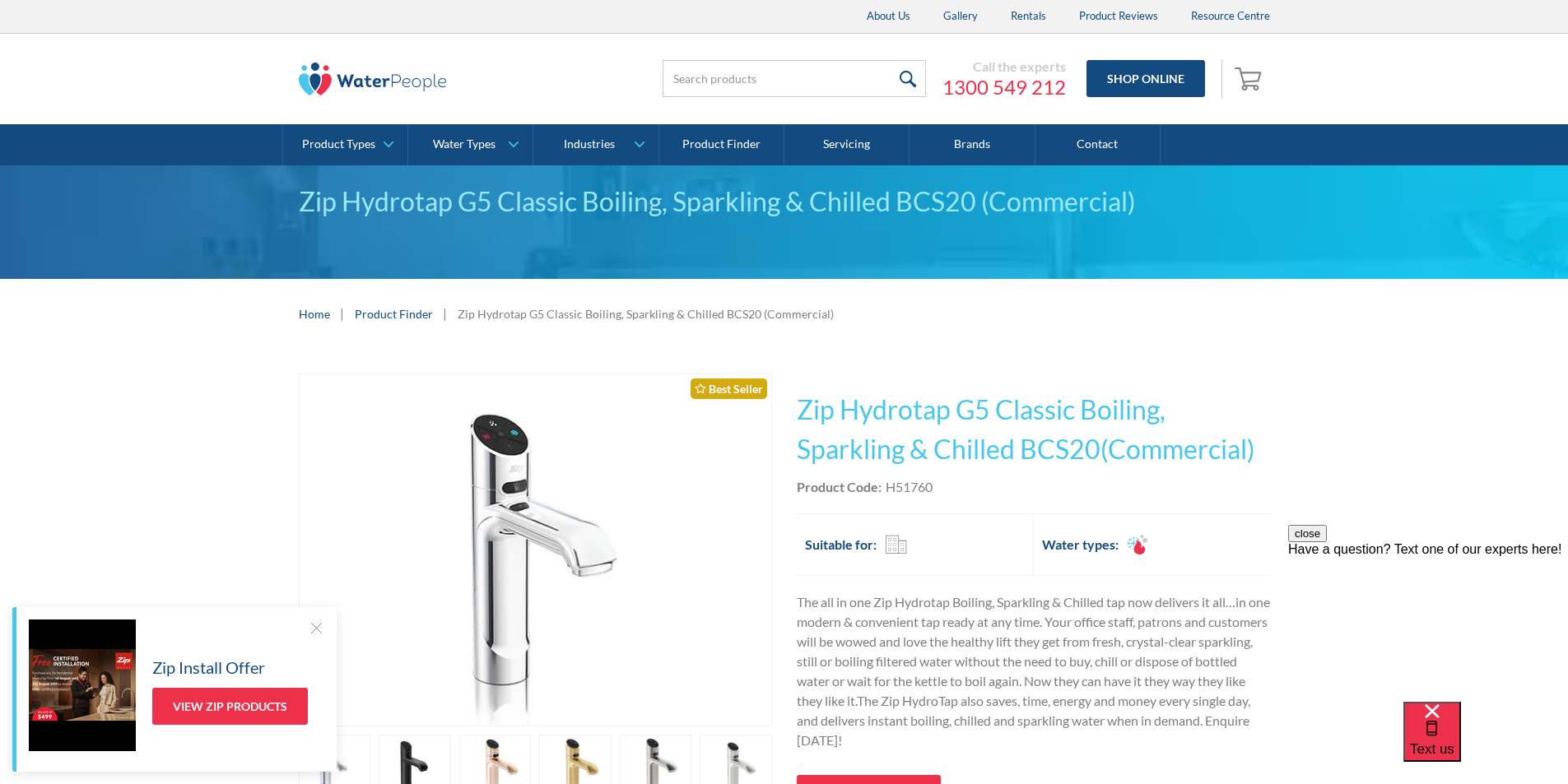
click at [940, 502] on div "This tap design is included in our standard range tap options when you purchase…" at bounding box center [1032, 629] width 473 height 511
drag, startPoint x: 942, startPoint y: 483, endPoint x: 884, endPoint y: 494, distance: 59.0
click at [884, 494] on div "Product Code: H51760" at bounding box center [1032, 487] width 473 height 20
copy div "H51760"
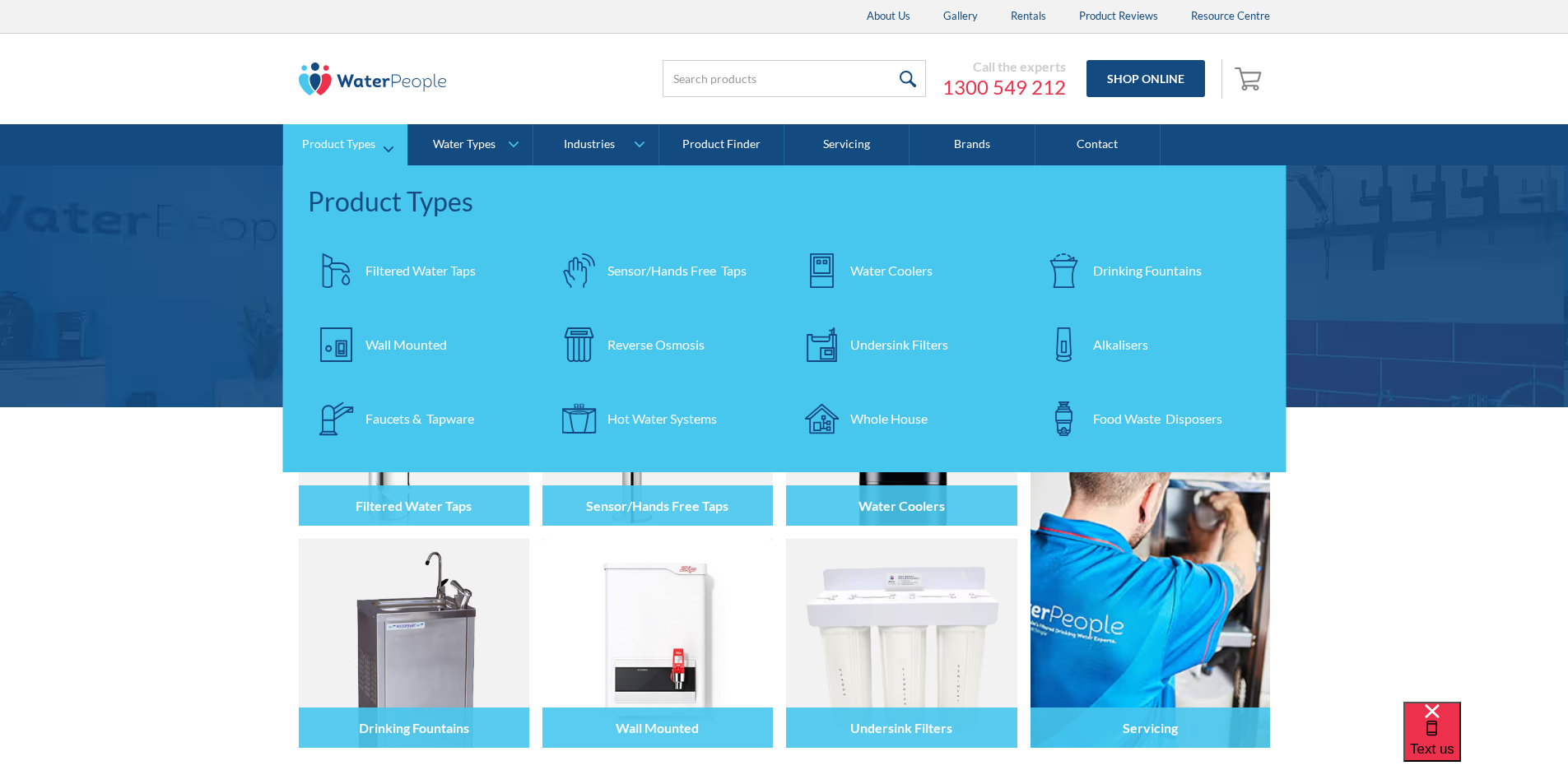
click at [418, 265] on div "Filtered Water Taps" at bounding box center [421, 271] width 111 height 20
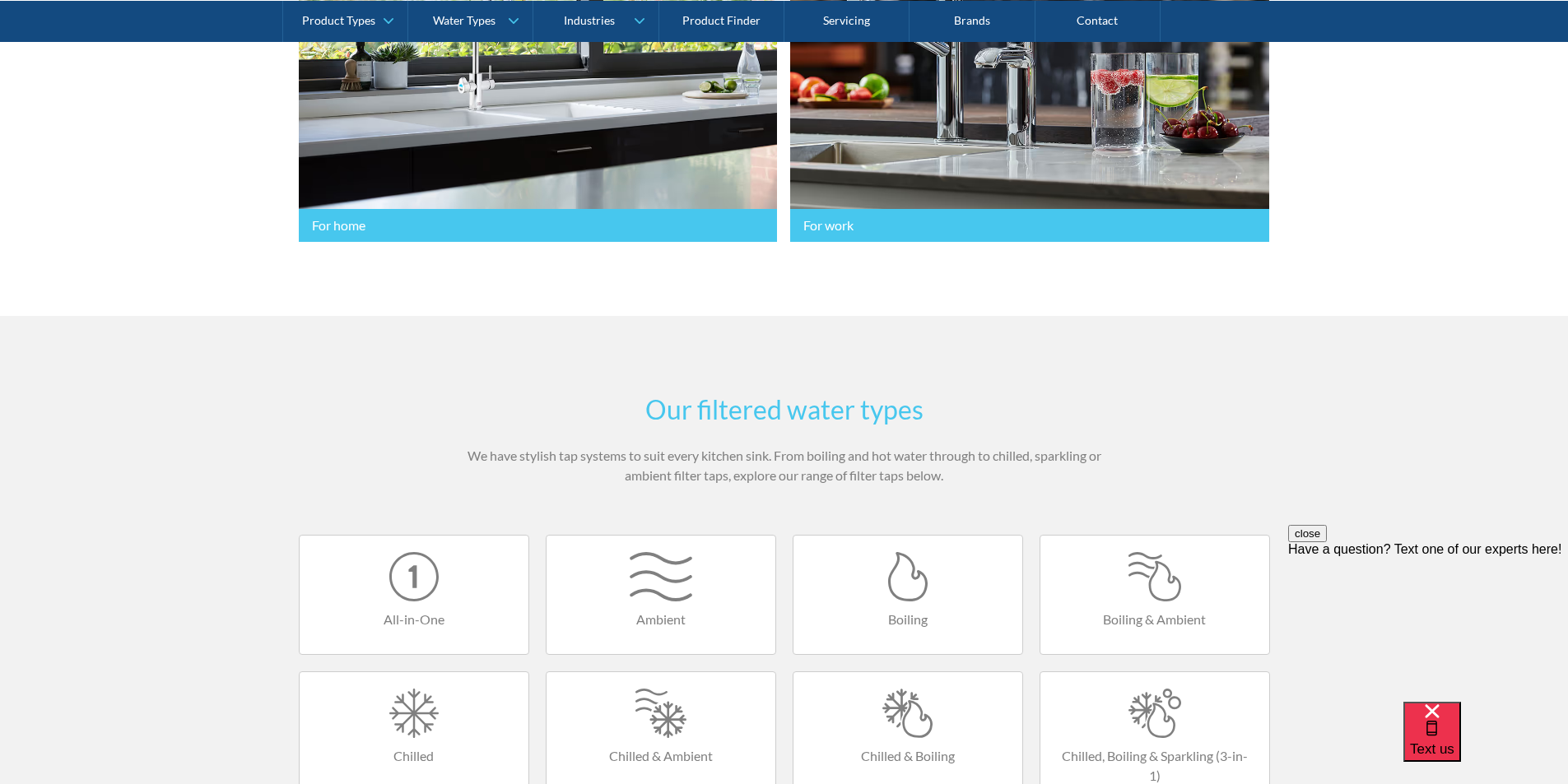
scroll to position [823, 0]
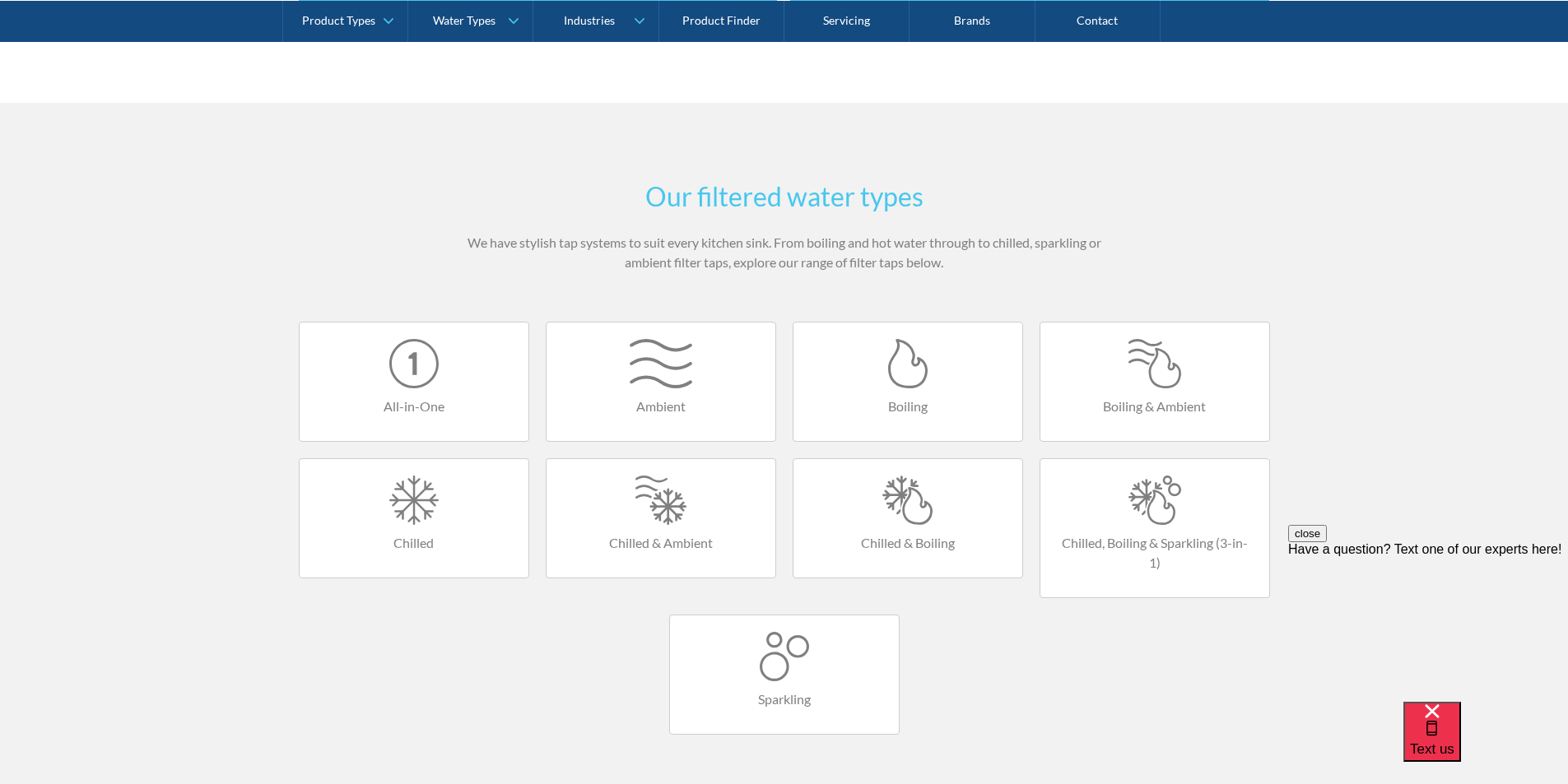
click at [1146, 502] on div at bounding box center [1155, 500] width 196 height 49
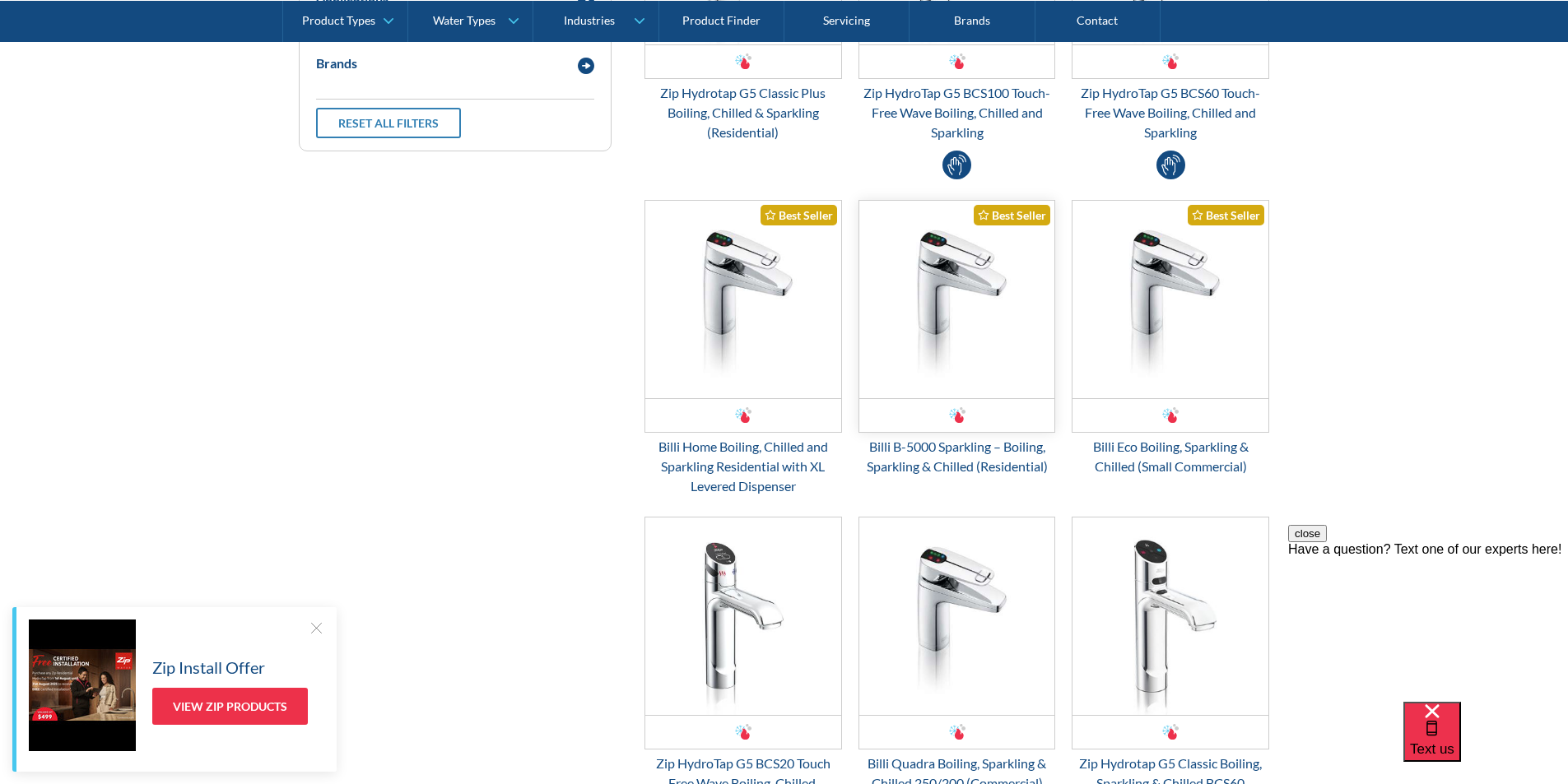
scroll to position [823, 0]
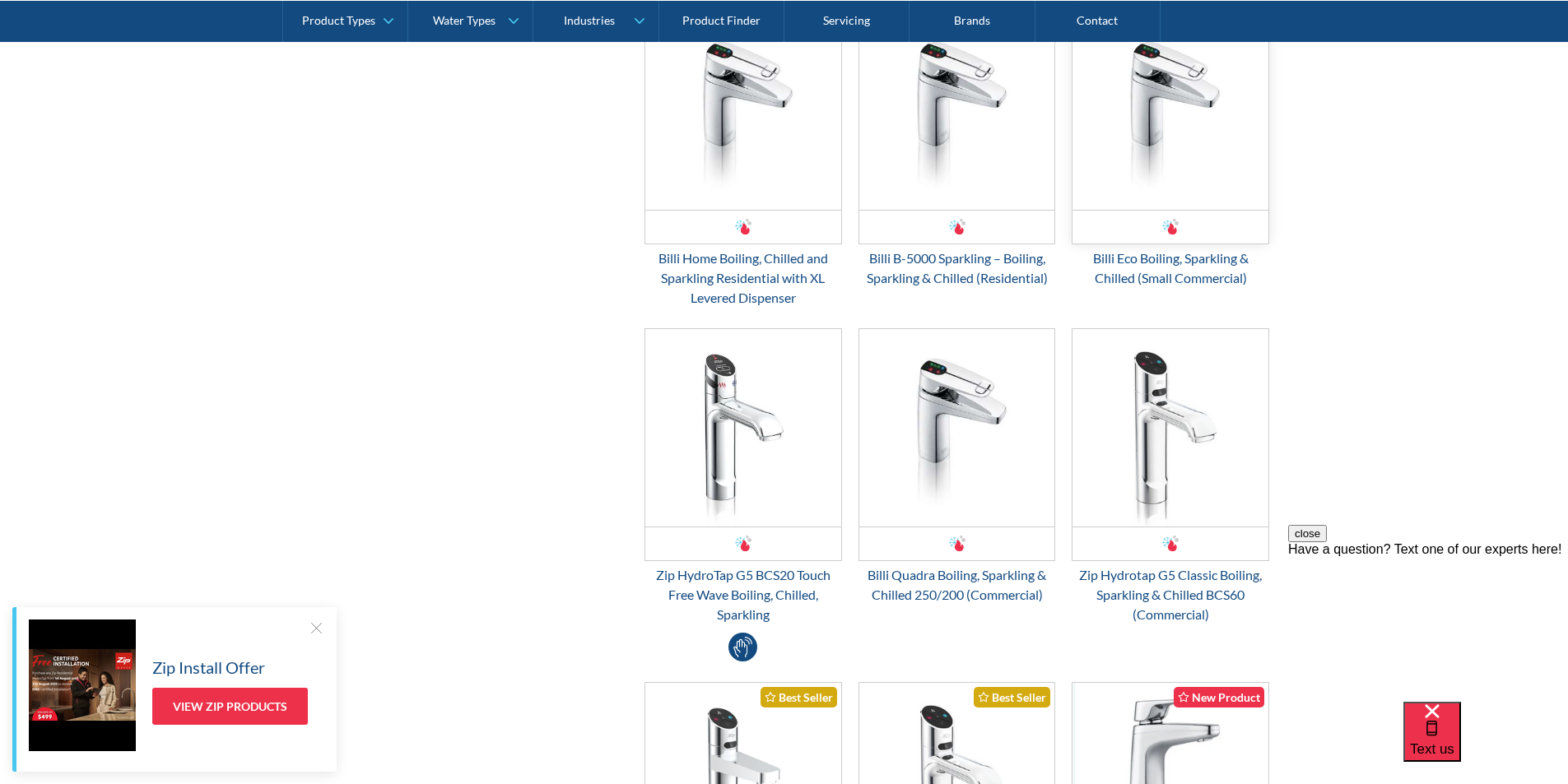
click at [1141, 166] on img "Email Form 3" at bounding box center [1170, 111] width 196 height 197
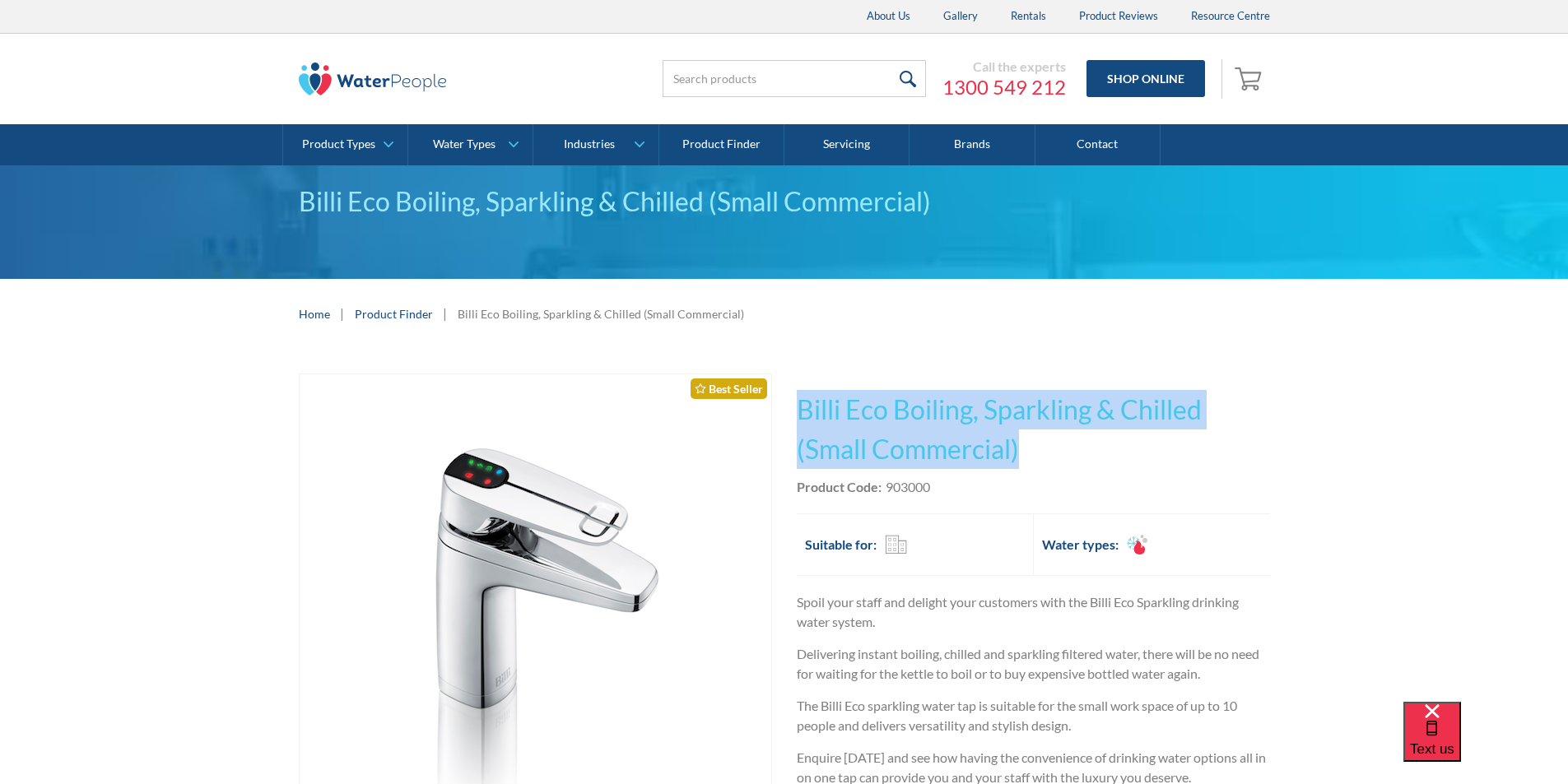
drag, startPoint x: 960, startPoint y: 452, endPoint x: 801, endPoint y: 407, distance: 165.2
click at [801, 407] on h1 "Billi Eco Boiling, Sparkling & Chilled (Small Commercial)" at bounding box center [1032, 430] width 473 height 79
copy h1 "Billi Eco Boiling, Sparkling & Chilled (Small Commercial)"
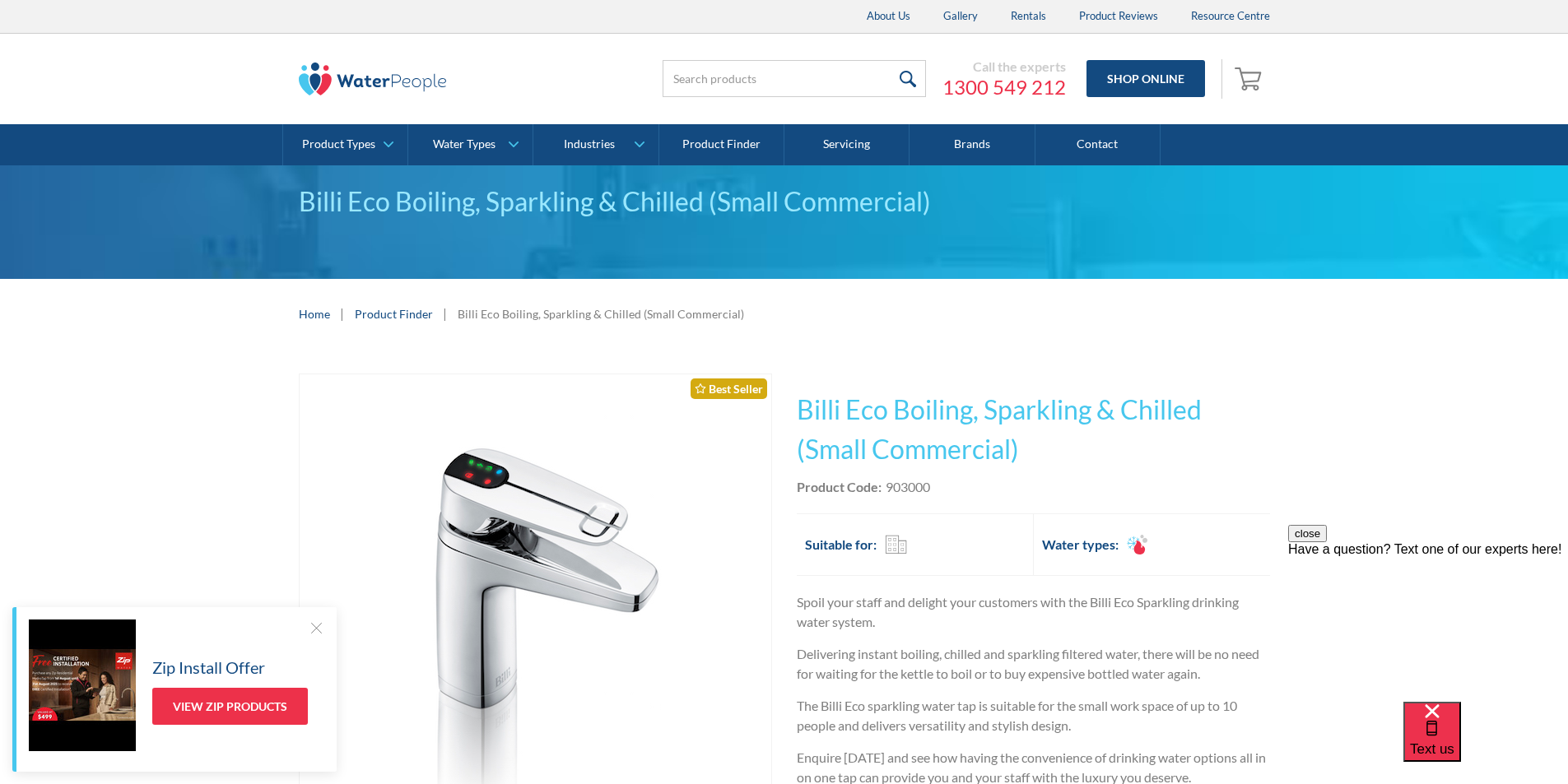
drag, startPoint x: 978, startPoint y: 497, endPoint x: 969, endPoint y: 500, distance: 9.5
click at [974, 500] on div "This tap design is included in our standard range tap options when you purchase…" at bounding box center [1032, 648] width 473 height 549
drag, startPoint x: 943, startPoint y: 483, endPoint x: 887, endPoint y: 481, distance: 56.0
click at [887, 481] on div "Product Code: 903000" at bounding box center [1032, 487] width 473 height 20
copy div "903000"
